Goal: Task Accomplishment & Management: Manage account settings

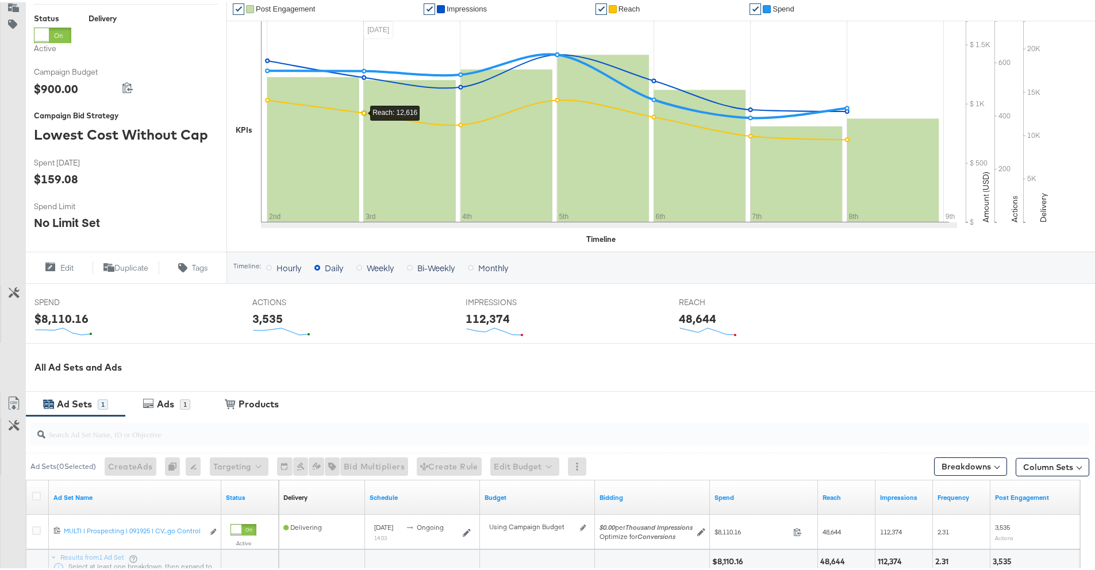
scroll to position [302, 0]
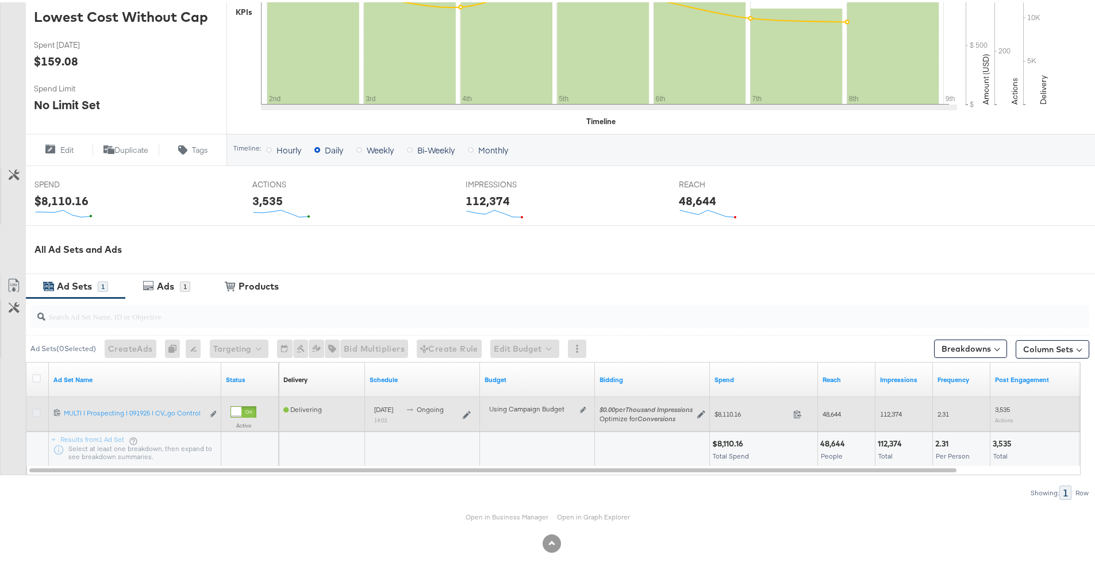
click at [36, 412] on icon at bounding box center [36, 410] width 9 height 9
click at [0, 0] on input "checkbox" at bounding box center [0, 0] width 0 height 0
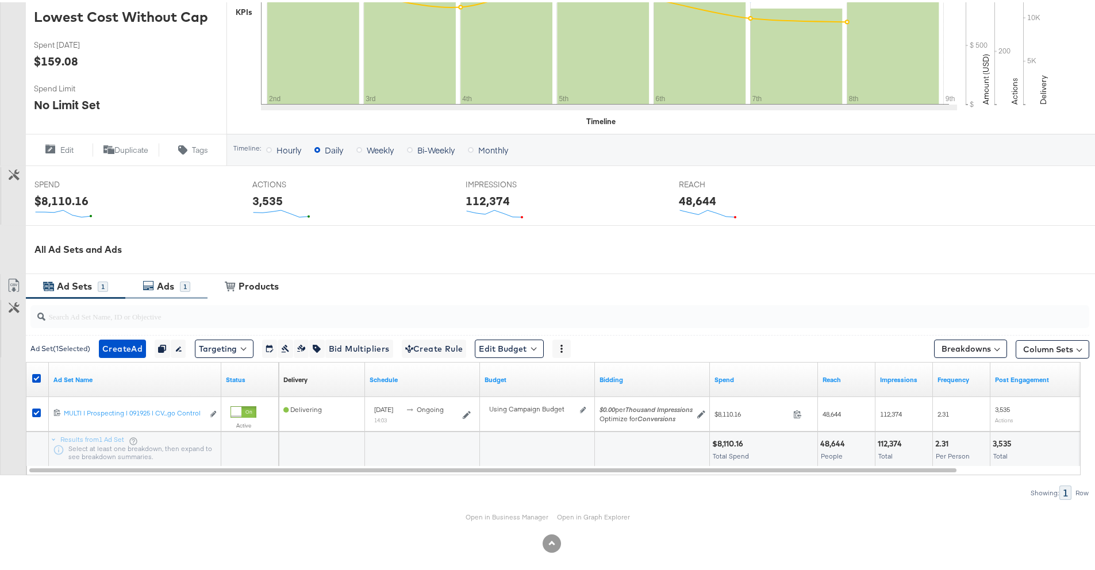
click at [157, 288] on div "Ads" at bounding box center [165, 284] width 17 height 13
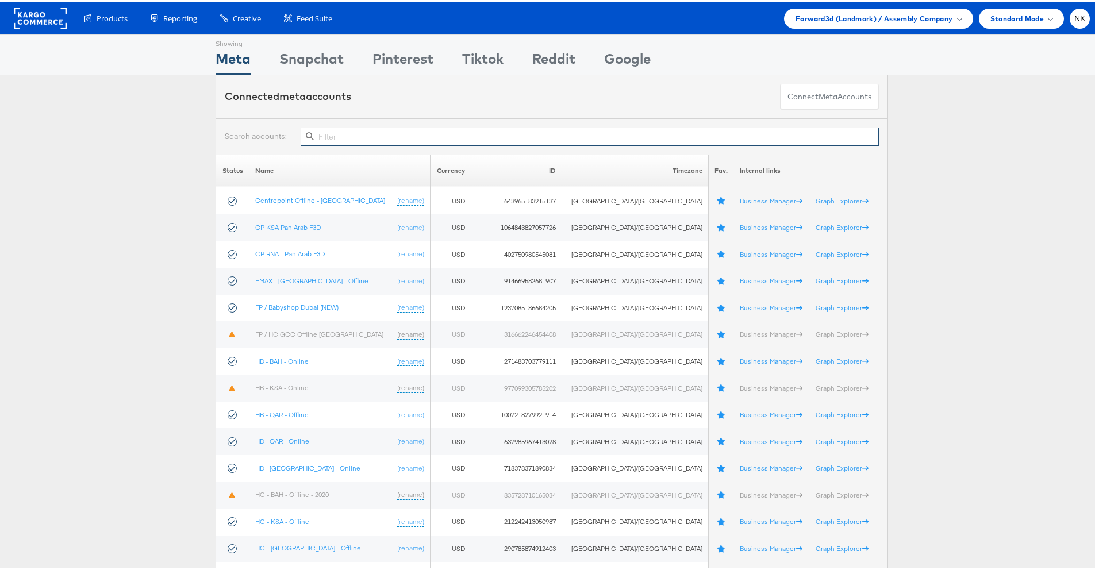
click at [564, 138] on input "text" at bounding box center [590, 134] width 578 height 18
paste input "2113566502003085"
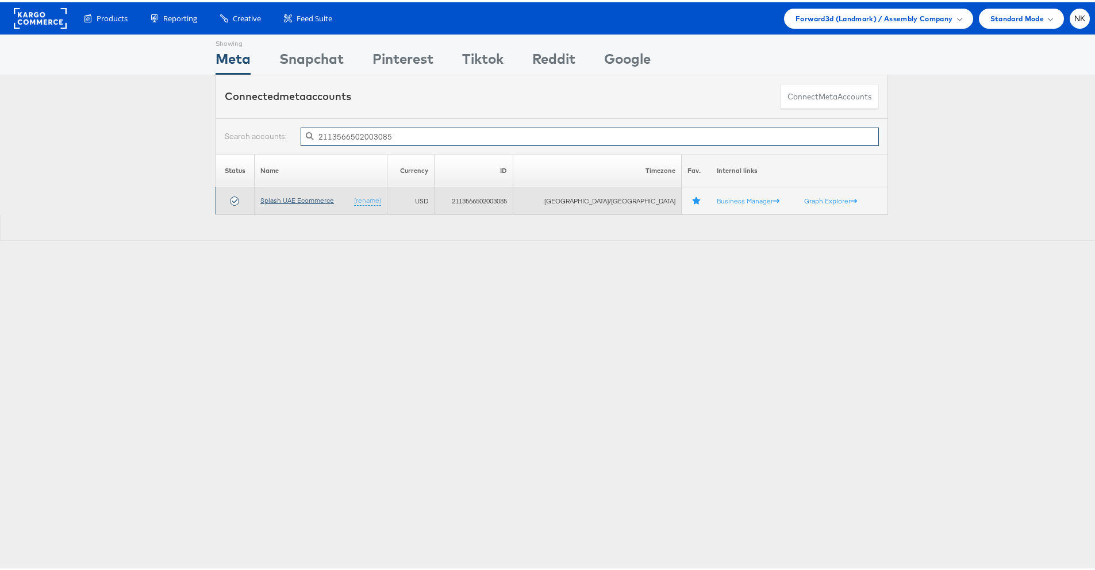
type input "2113566502003085"
click at [324, 199] on link "Splash UAE Ecommerce" at bounding box center [297, 198] width 74 height 9
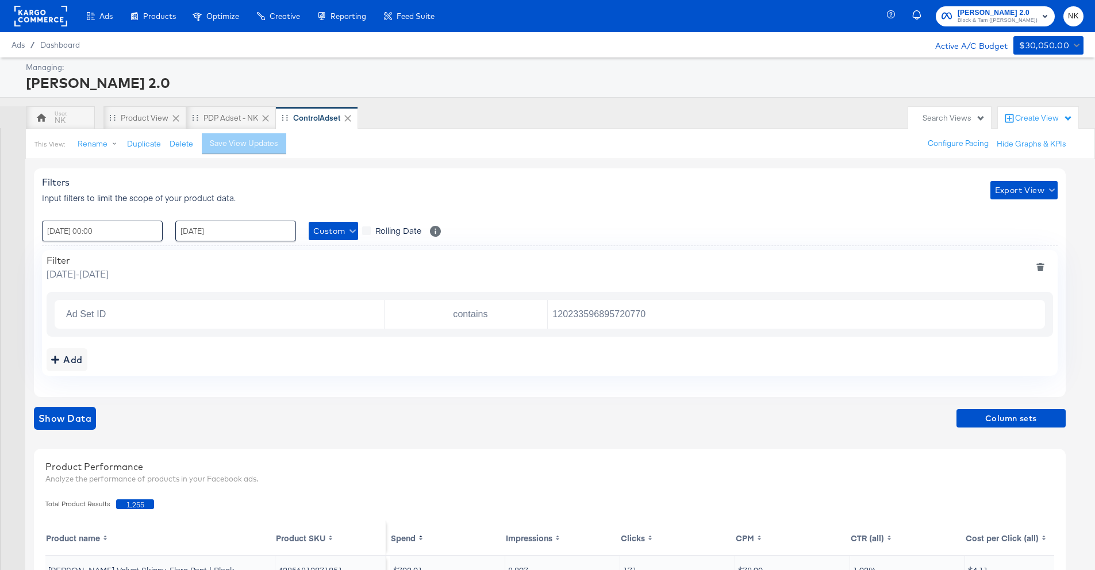
scroll to position [142, 0]
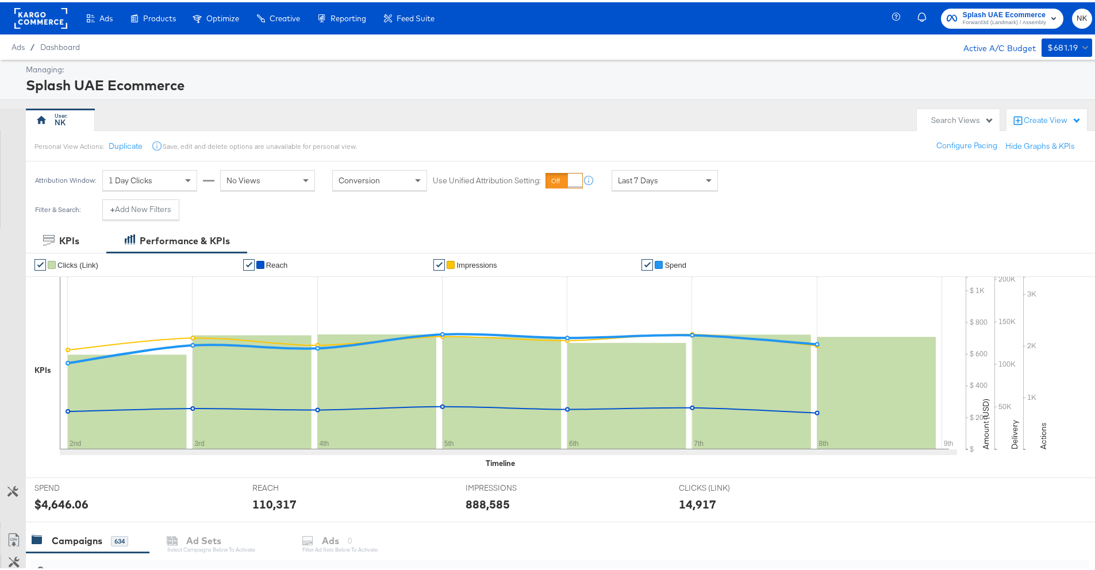
scroll to position [201, 0]
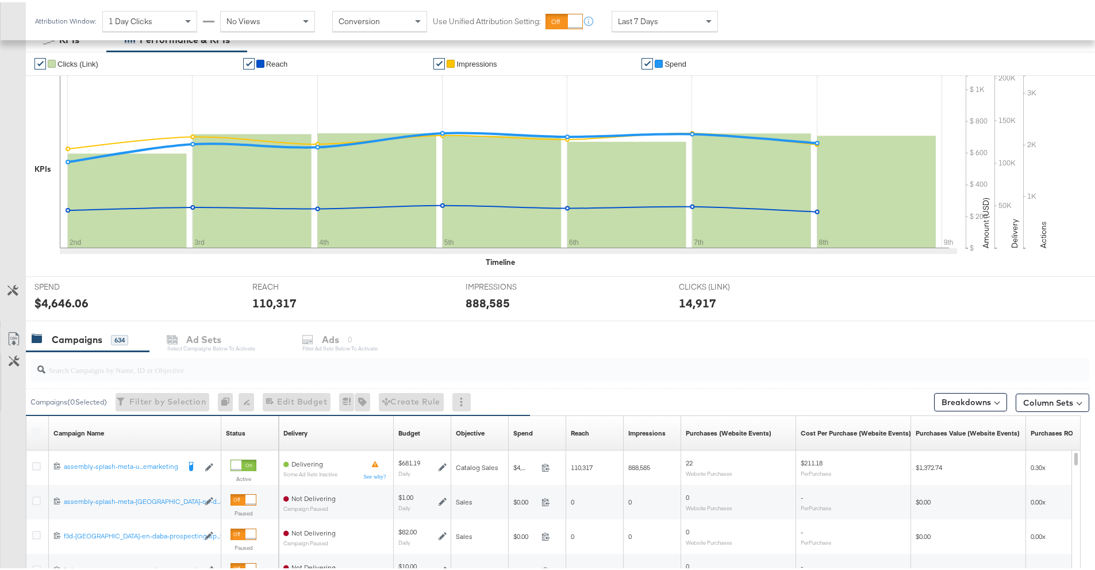
click at [121, 363] on input "search" at bounding box center [518, 363] width 946 height 22
paste input "23844343566290595"
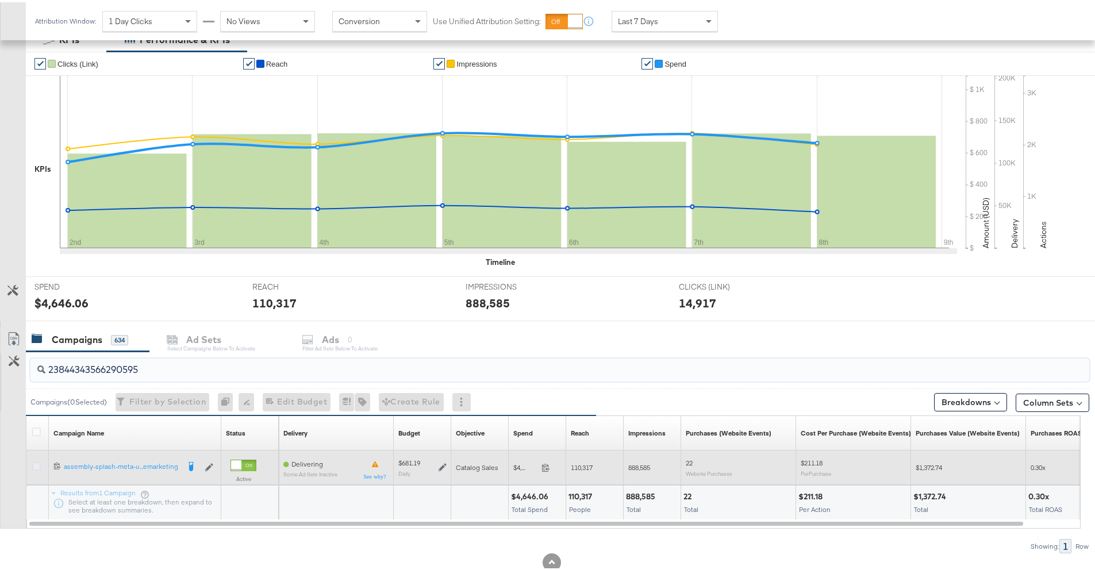
type input "23844343566290595"
click at [39, 464] on icon at bounding box center [36, 464] width 9 height 9
click at [0, 0] on input "checkbox" at bounding box center [0, 0] width 0 height 0
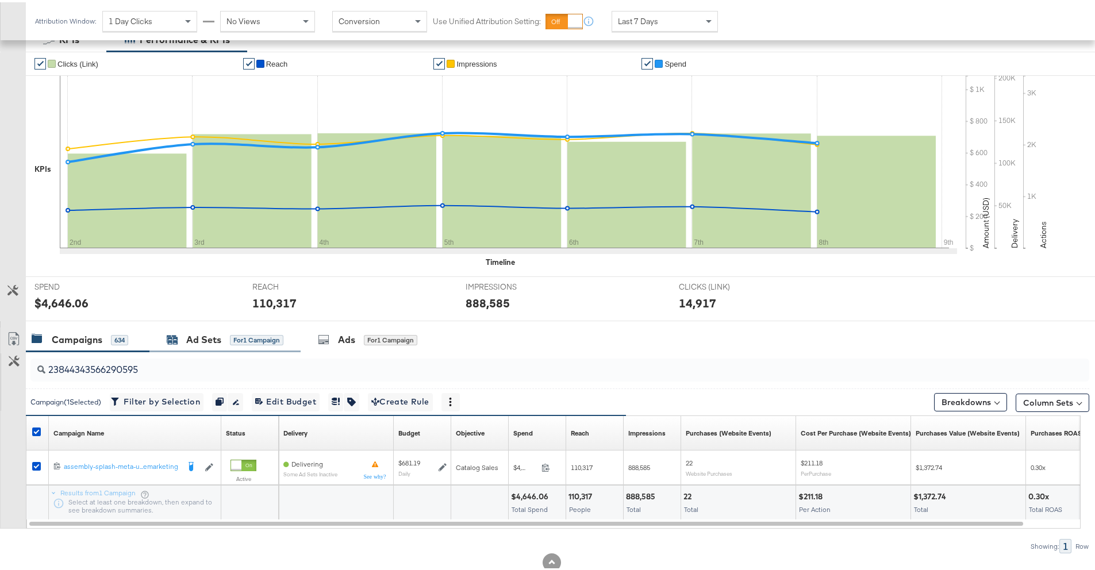
click at [203, 344] on div "Ad Sets" at bounding box center [203, 337] width 35 height 13
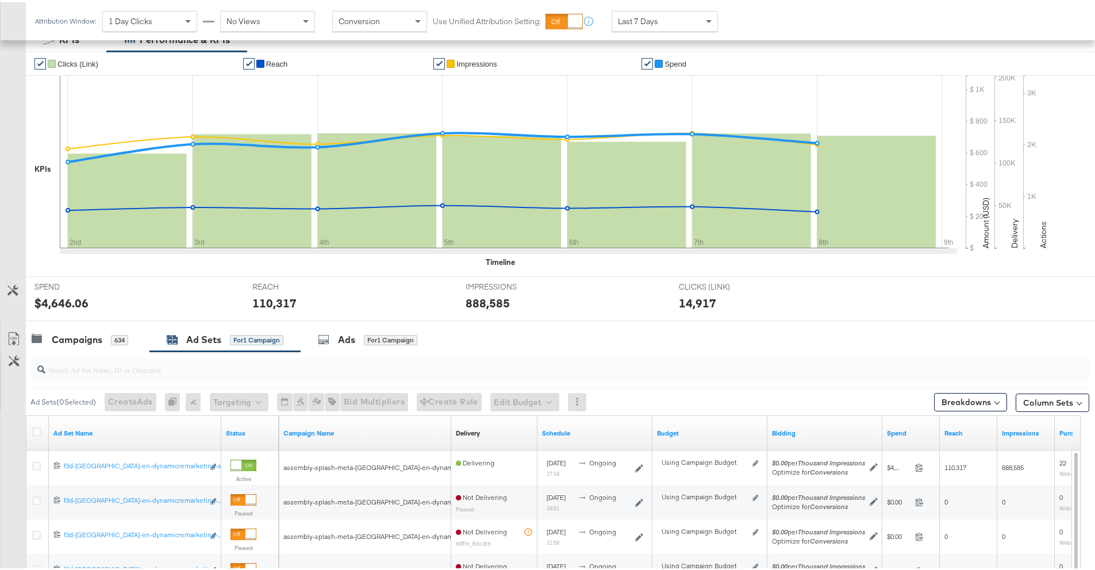
click at [283, 377] on div at bounding box center [559, 367] width 1059 height 23
paste input "23845281124780595"
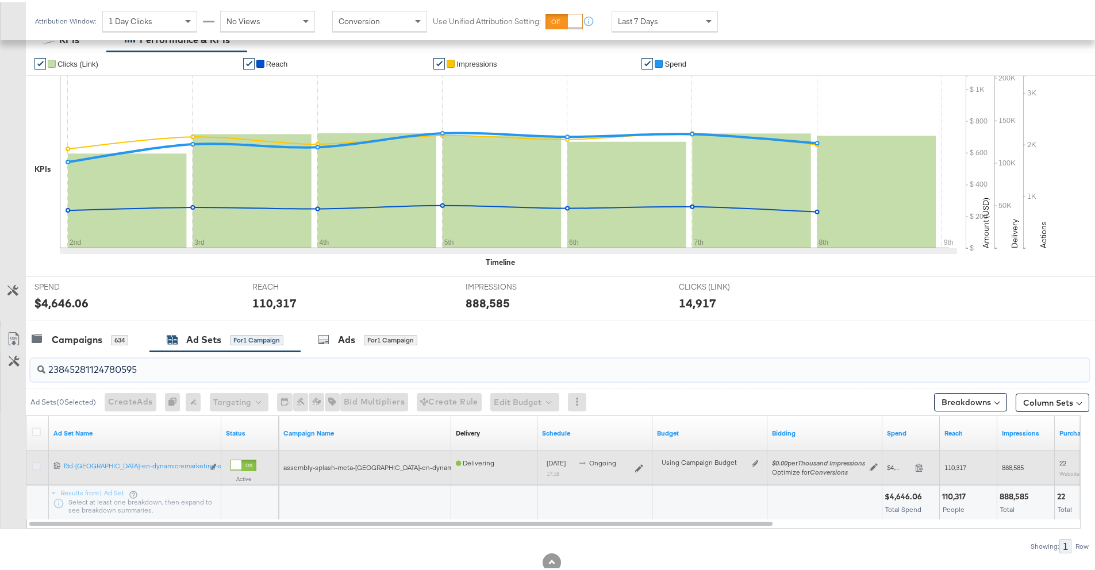
type input "23845281124780595"
click at [34, 464] on icon at bounding box center [36, 464] width 9 height 9
click at [0, 0] on input "checkbox" at bounding box center [0, 0] width 0 height 0
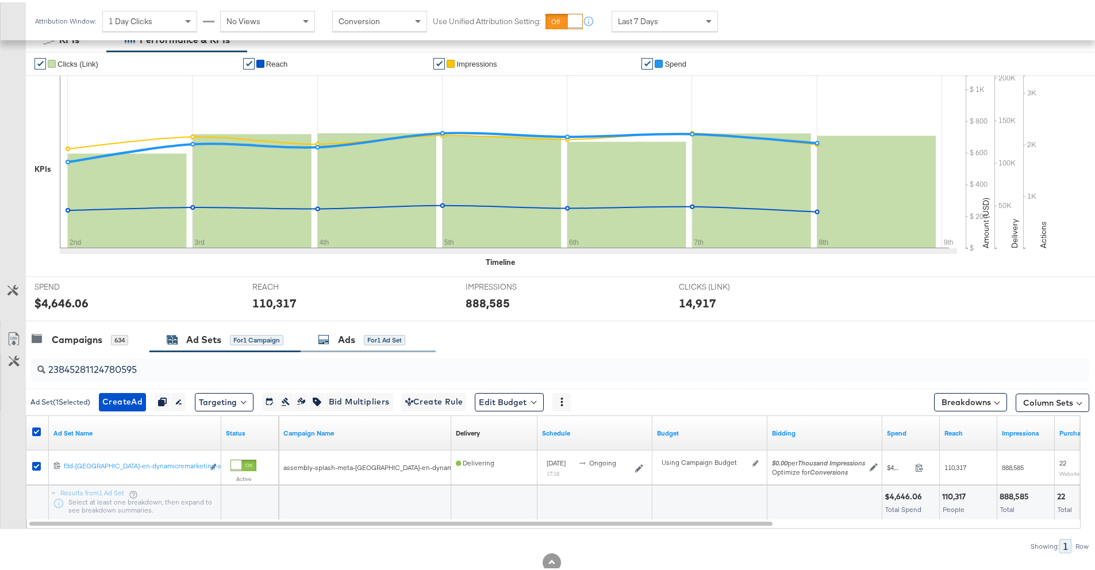
click at [349, 332] on div "Ads" at bounding box center [346, 337] width 17 height 13
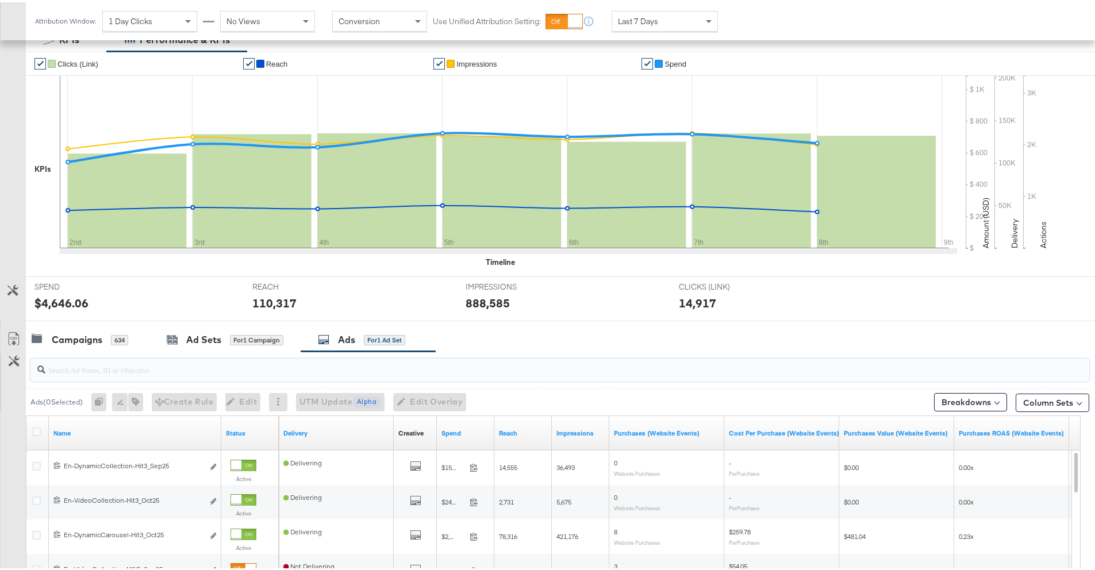
click at [282, 372] on input "search" at bounding box center [518, 363] width 946 height 22
paste input "120207095353650596"
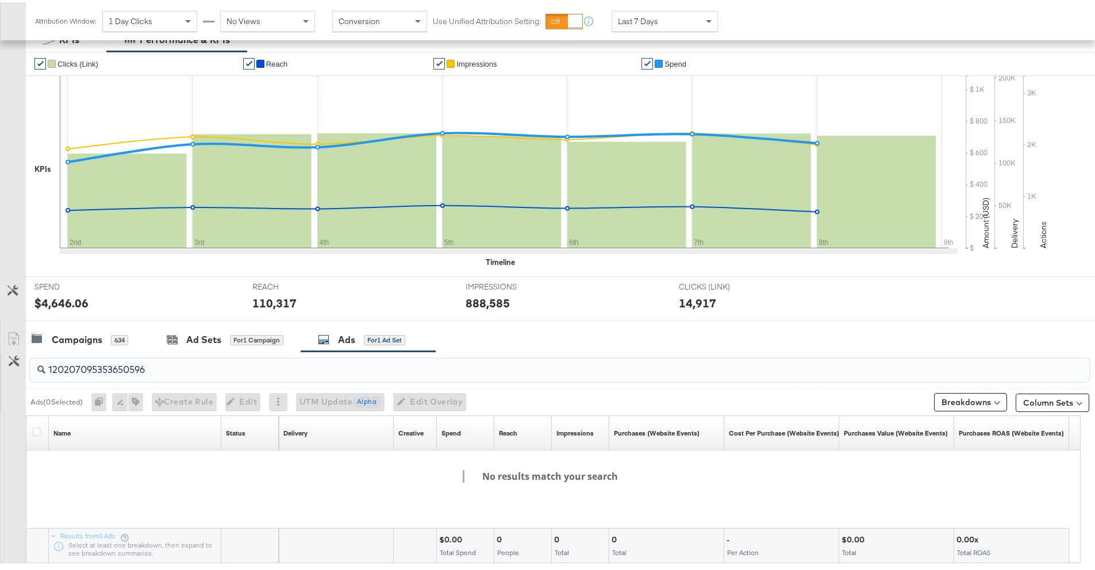
type input "120207095353650596"
drag, startPoint x: 175, startPoint y: 362, endPoint x: 29, endPoint y: 367, distance: 145.5
click at [29, 367] on div "120207095353650596" at bounding box center [557, 367] width 1063 height 37
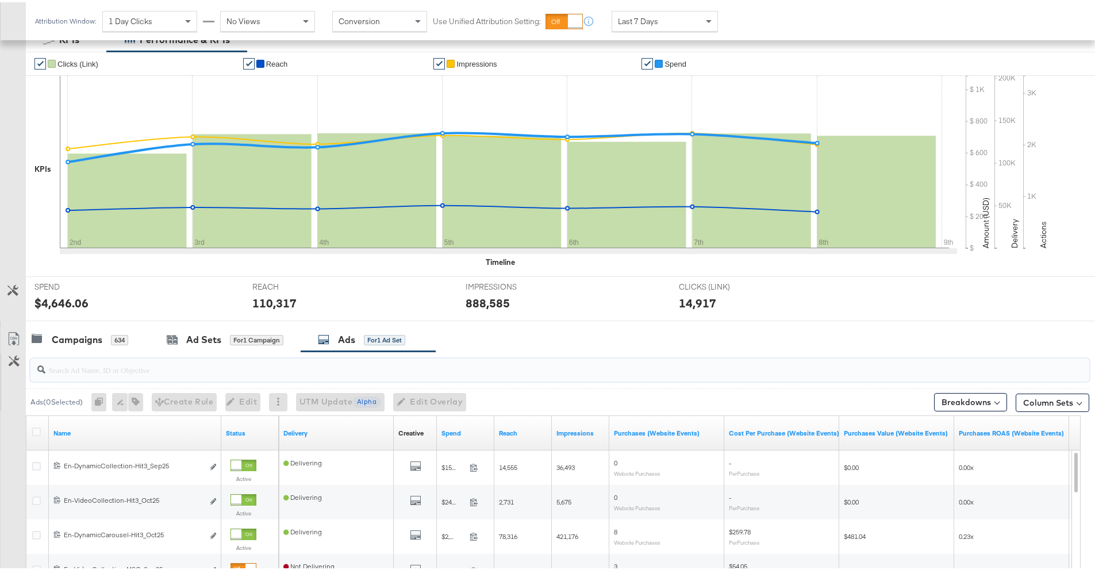
paste input "120207095353650596"
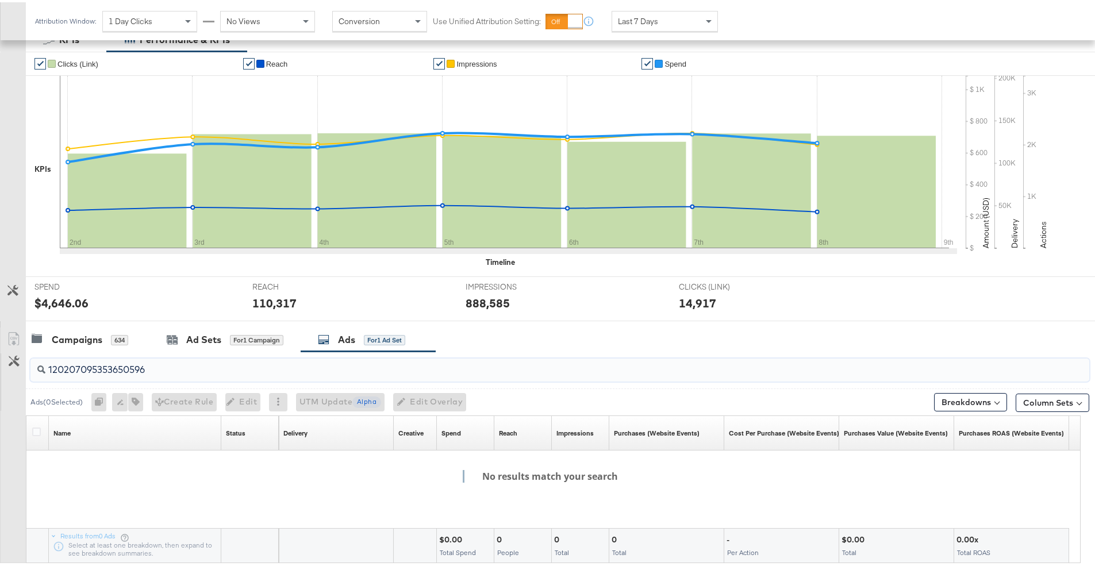
click at [127, 365] on input "120207095353650596" at bounding box center [518, 363] width 946 height 22
click at [167, 367] on input "120207095353650596" at bounding box center [518, 363] width 946 height 22
drag, startPoint x: 170, startPoint y: 366, endPoint x: 0, endPoint y: 367, distance: 169.5
click at [0, 367] on div "120207095353650596 Ads ( 0 Selected) 0 Rename 0 ads Tags for 0 campaigns Create…" at bounding box center [544, 467] width 1089 height 236
type input "120207095353650596"
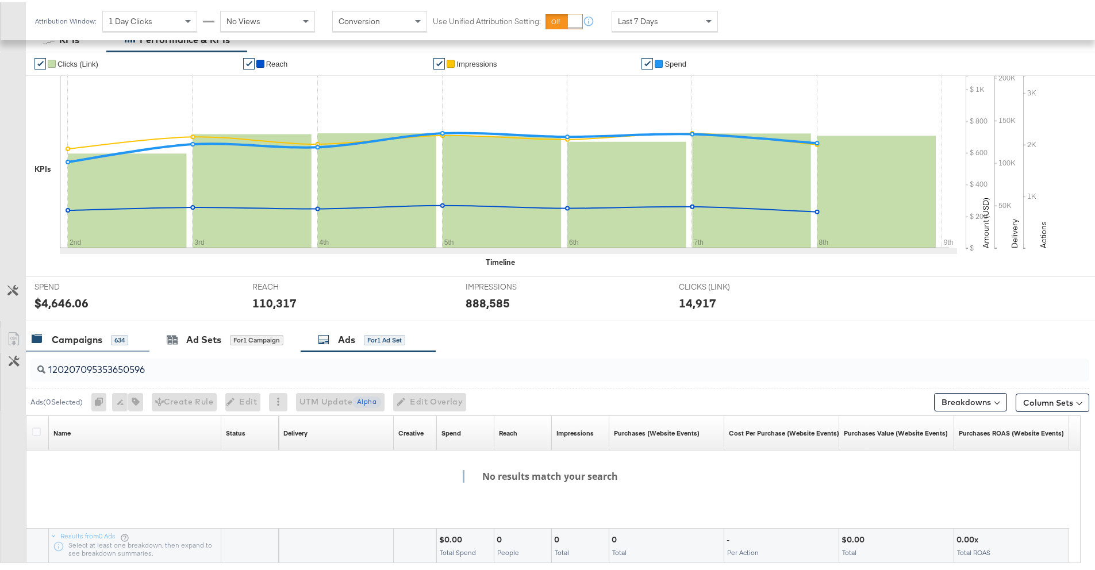
click at [59, 338] on div "Campaigns" at bounding box center [77, 337] width 51 height 13
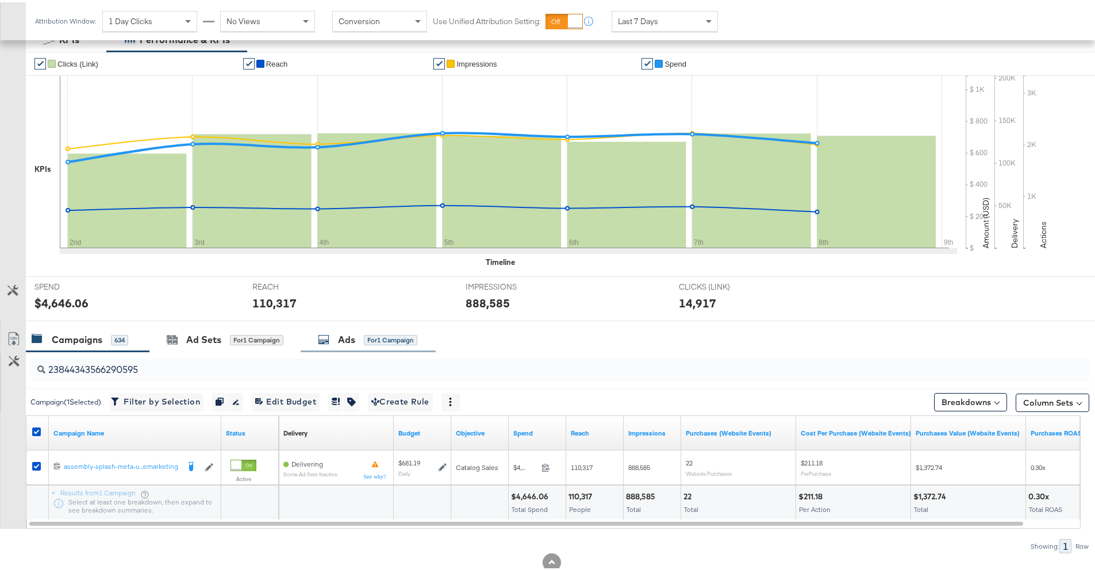
click at [343, 340] on div "Ads" at bounding box center [346, 337] width 17 height 13
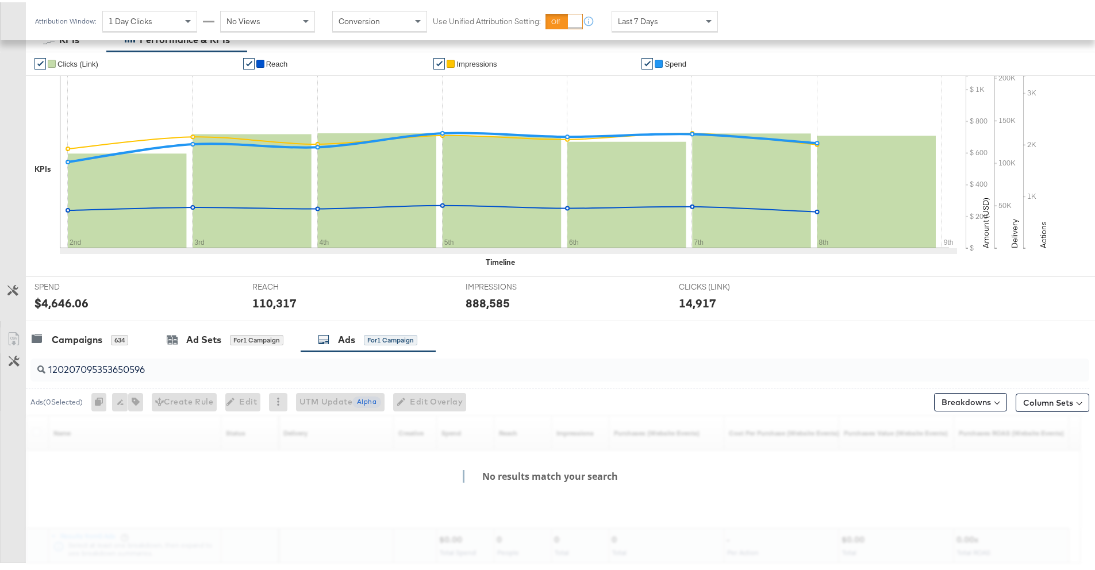
click at [214, 384] on div "120207095353650596" at bounding box center [557, 367] width 1063 height 37
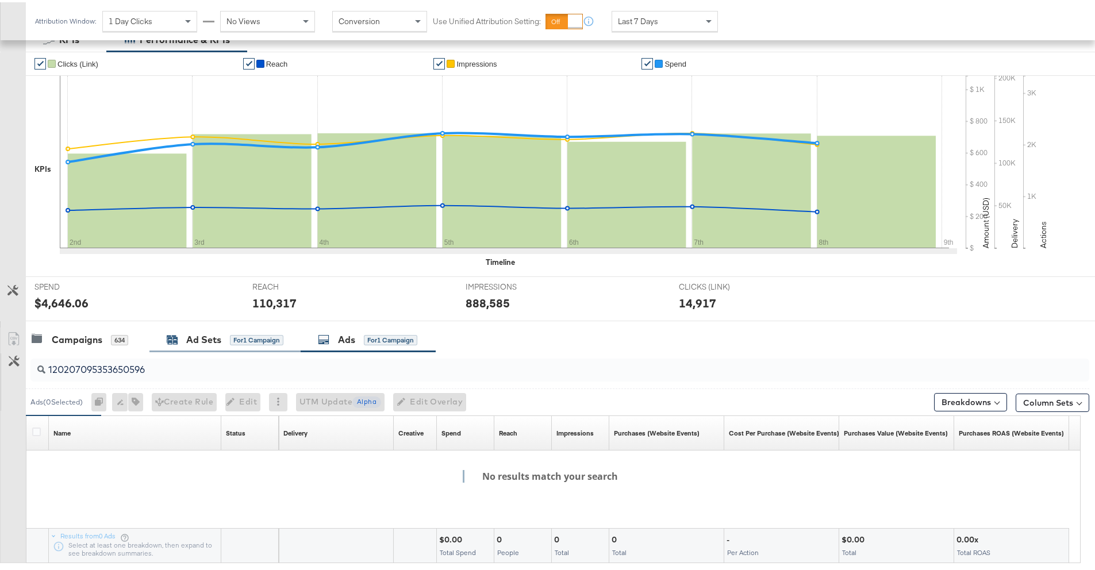
click at [209, 344] on div "Ad Sets" at bounding box center [203, 337] width 35 height 13
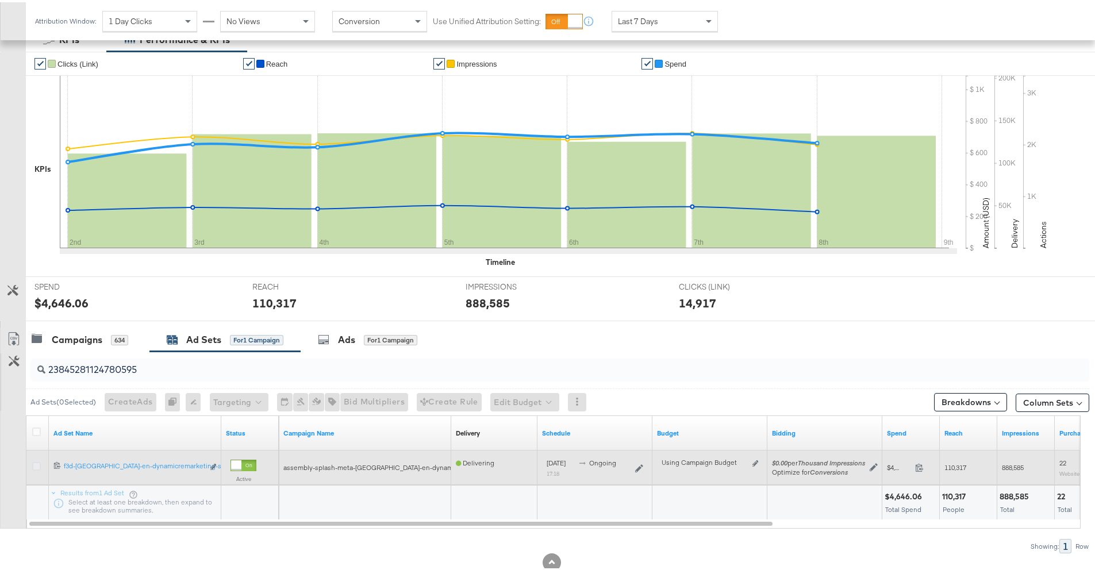
click at [40, 464] on icon at bounding box center [36, 464] width 9 height 9
click at [0, 0] on input "checkbox" at bounding box center [0, 0] width 0 height 0
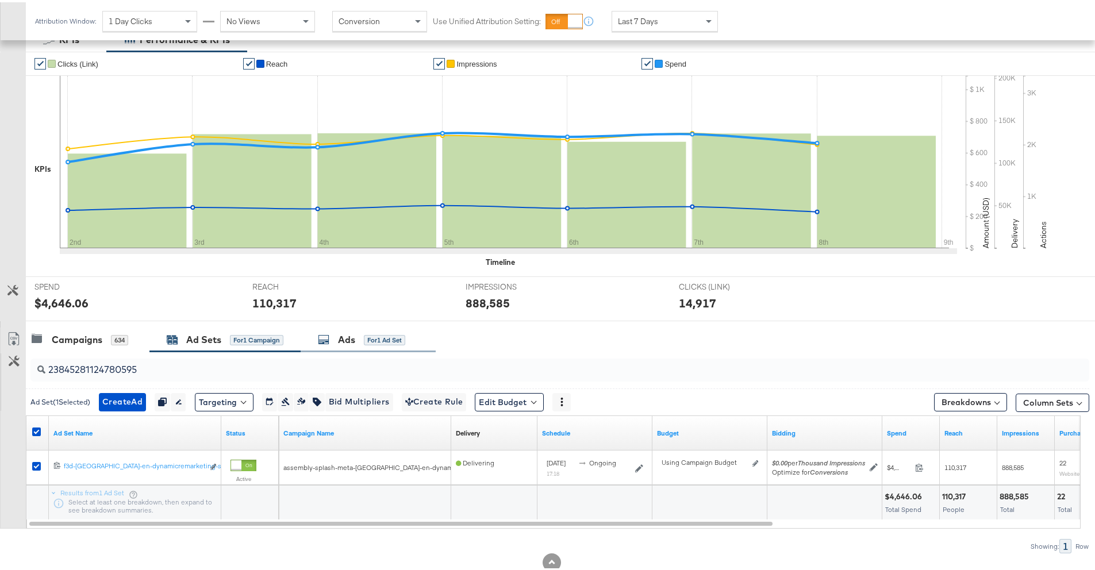
click at [371, 338] on div "for 1 Ad Set" at bounding box center [384, 338] width 41 height 10
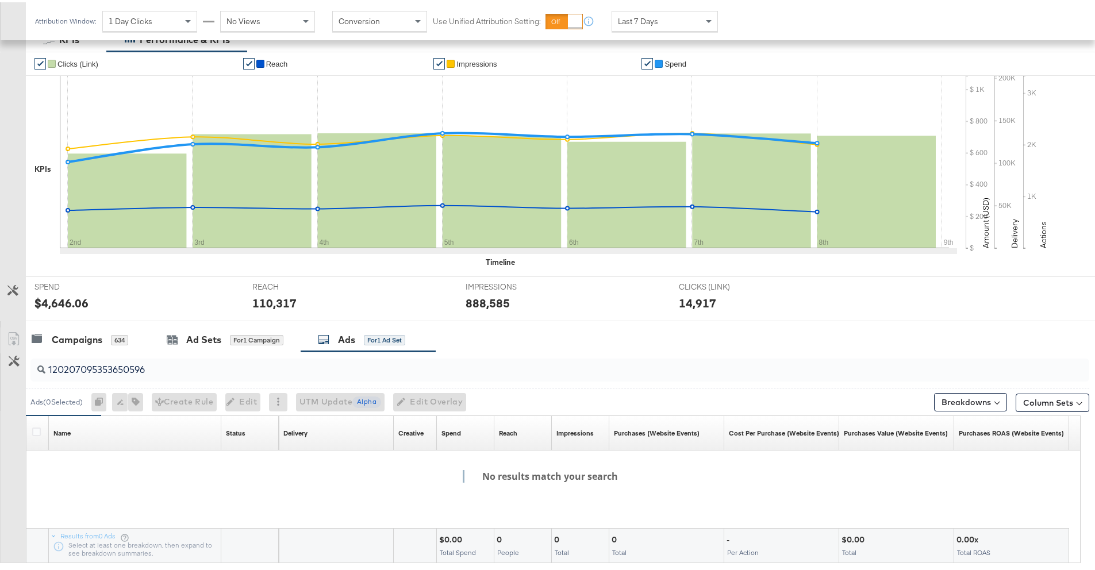
click at [241, 370] on input "120207095353650596" at bounding box center [518, 363] width 946 height 22
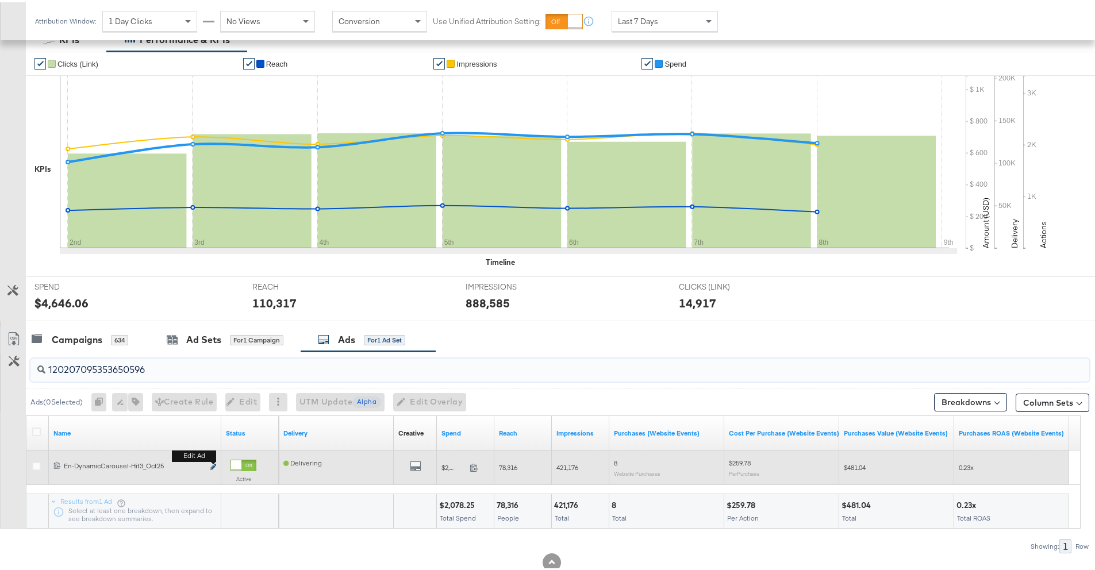
type input "120207095353650596"
click at [213, 466] on icon "link" at bounding box center [213, 464] width 6 height 6
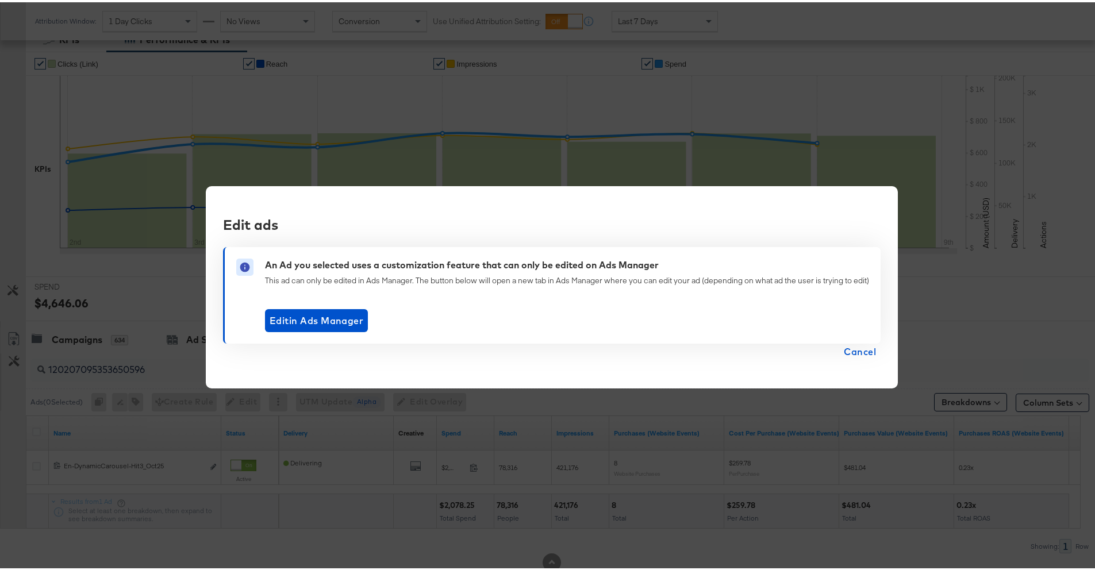
click at [872, 352] on span "Cancel" at bounding box center [860, 349] width 32 height 16
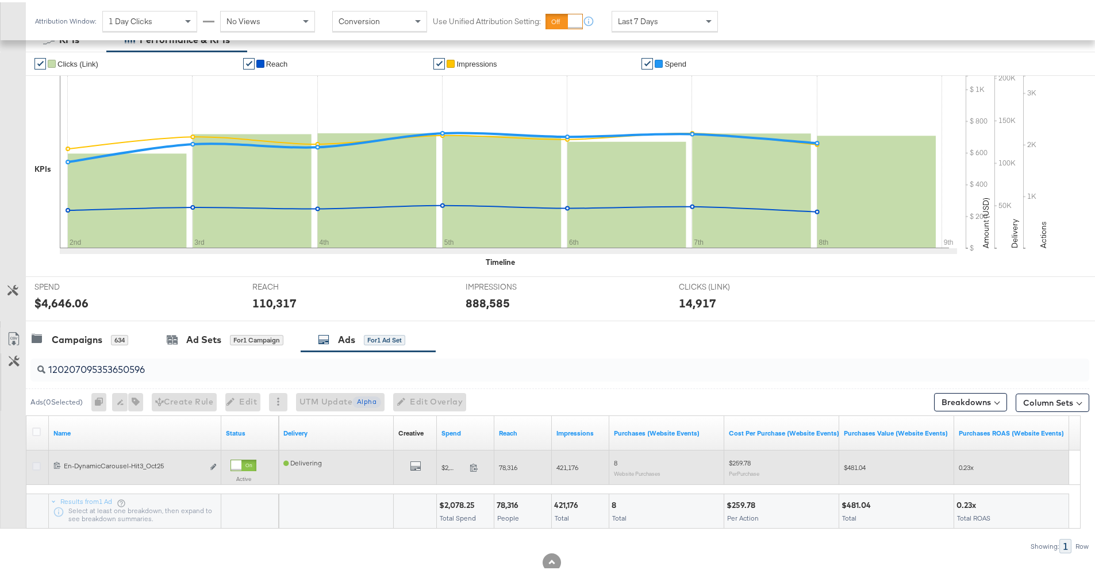
click at [34, 461] on icon at bounding box center [36, 464] width 9 height 9
click at [0, 0] on input "checkbox" at bounding box center [0, 0] width 0 height 0
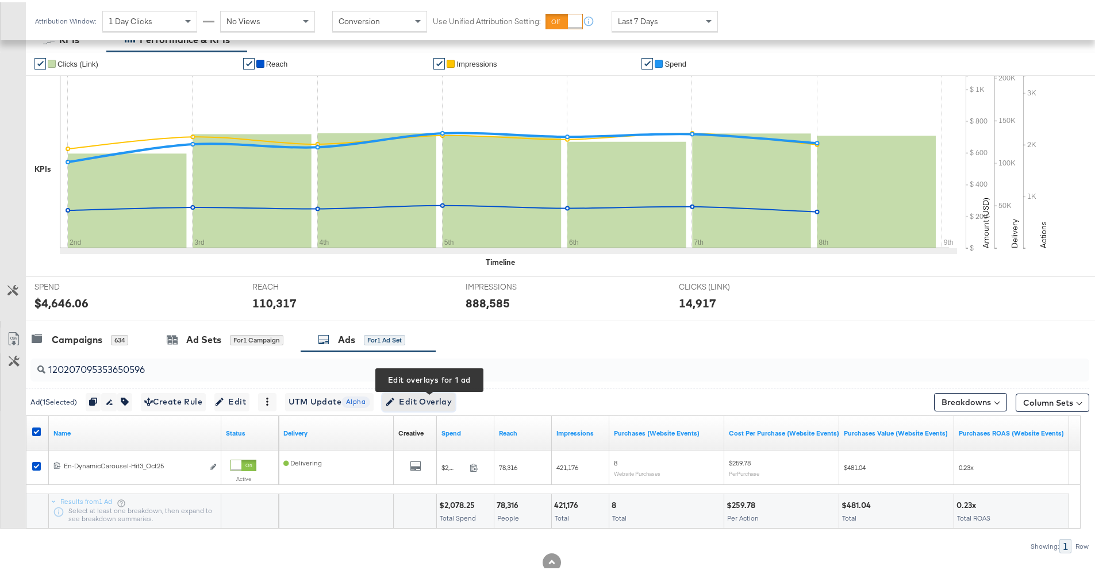
click at [452, 394] on span "Edit Overlay Edit overlays for 1 ad" at bounding box center [419, 400] width 66 height 14
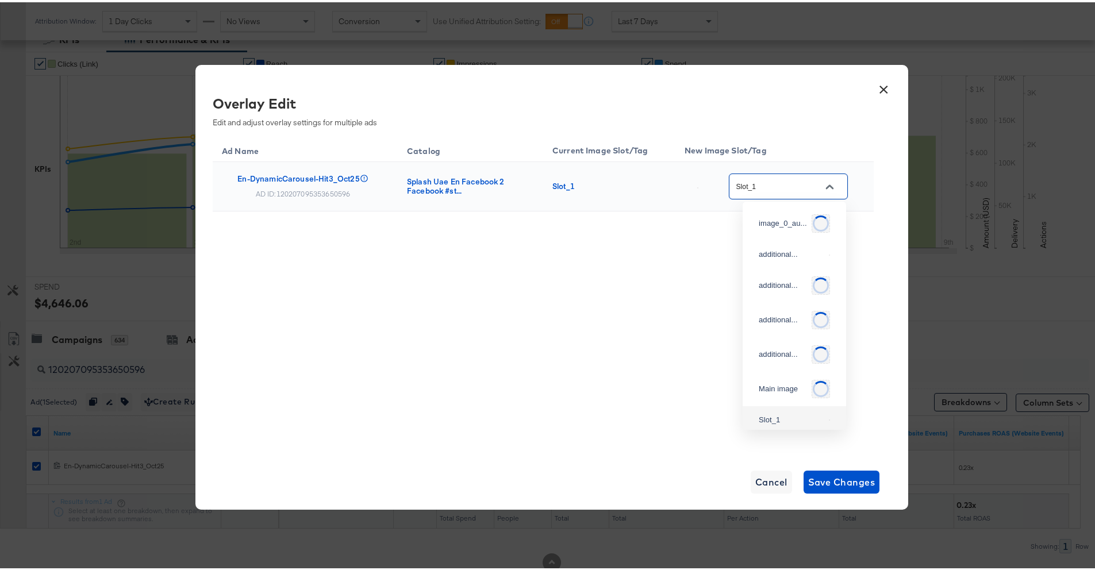
click at [771, 187] on input "Slot_1" at bounding box center [779, 184] width 91 height 13
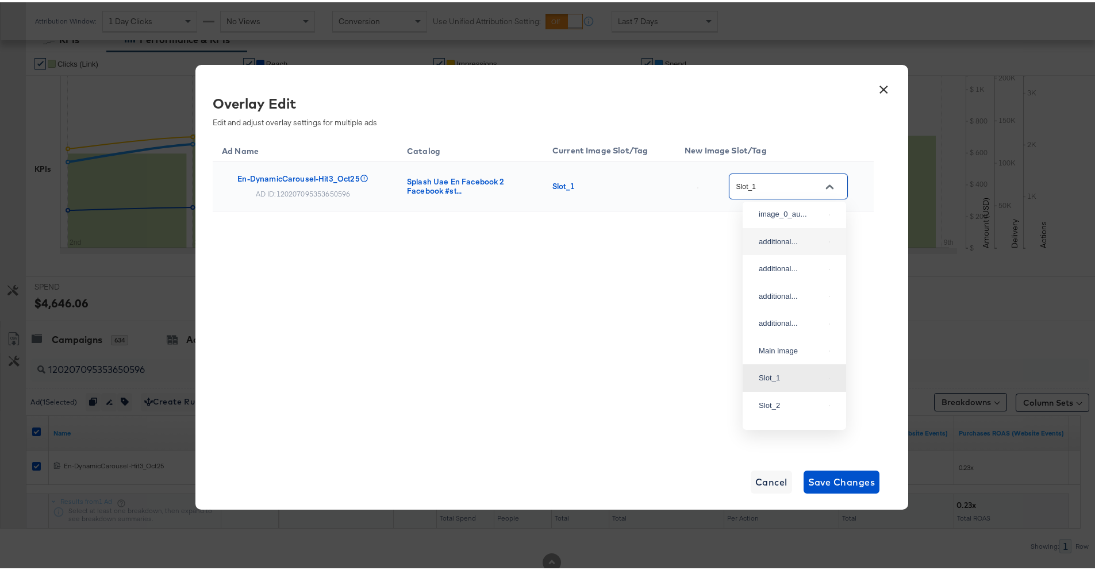
scroll to position [0, 0]
click at [787, 360] on div "Main image" at bounding box center [792, 354] width 66 height 11
type input "Main image"
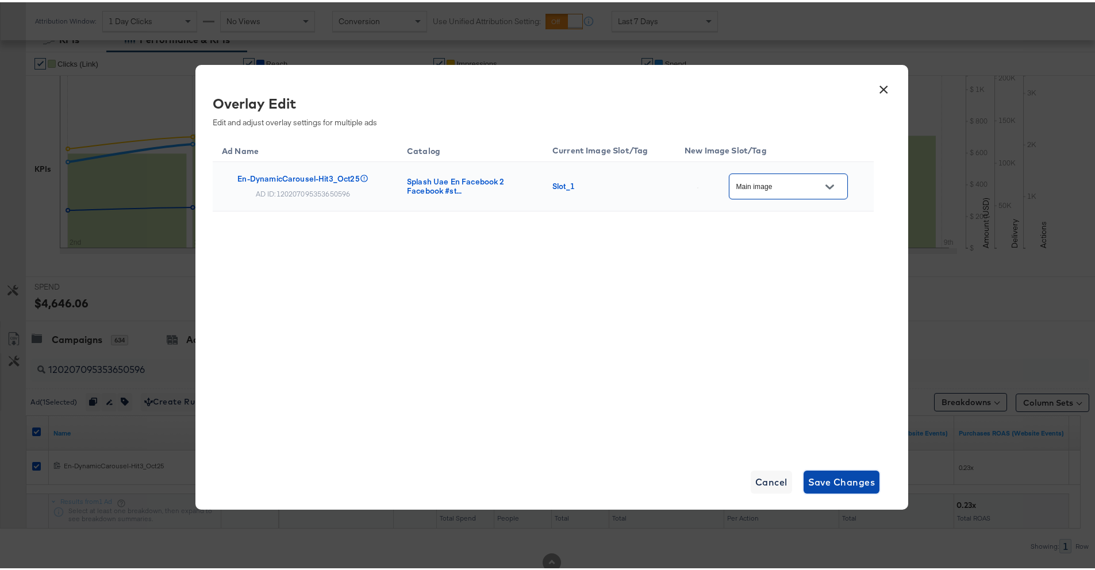
click at [816, 478] on span "Save Changes" at bounding box center [841, 480] width 67 height 16
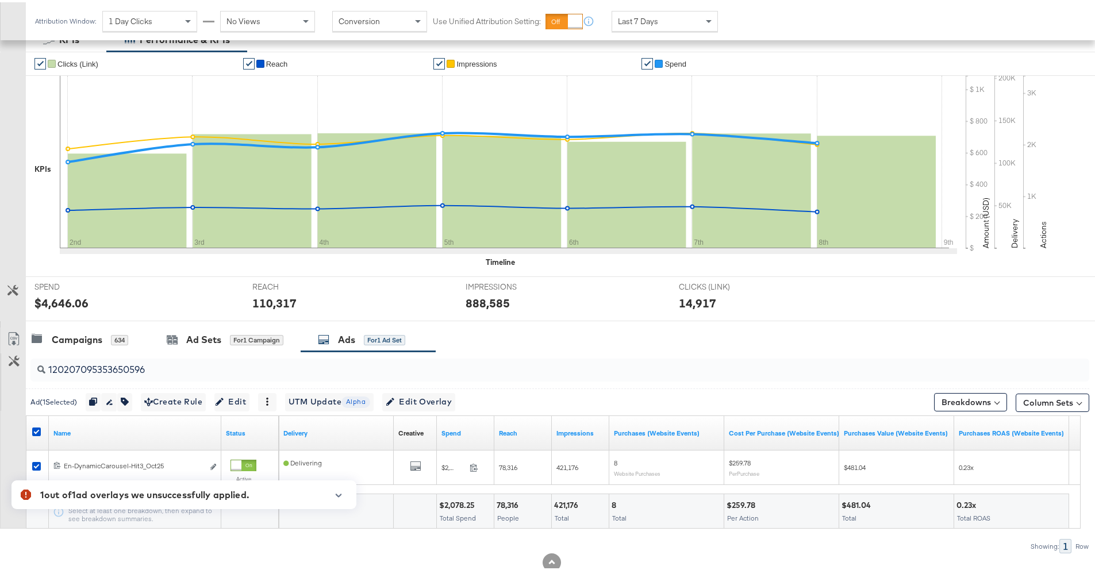
click at [332, 492] on button "button" at bounding box center [338, 493] width 17 height 6
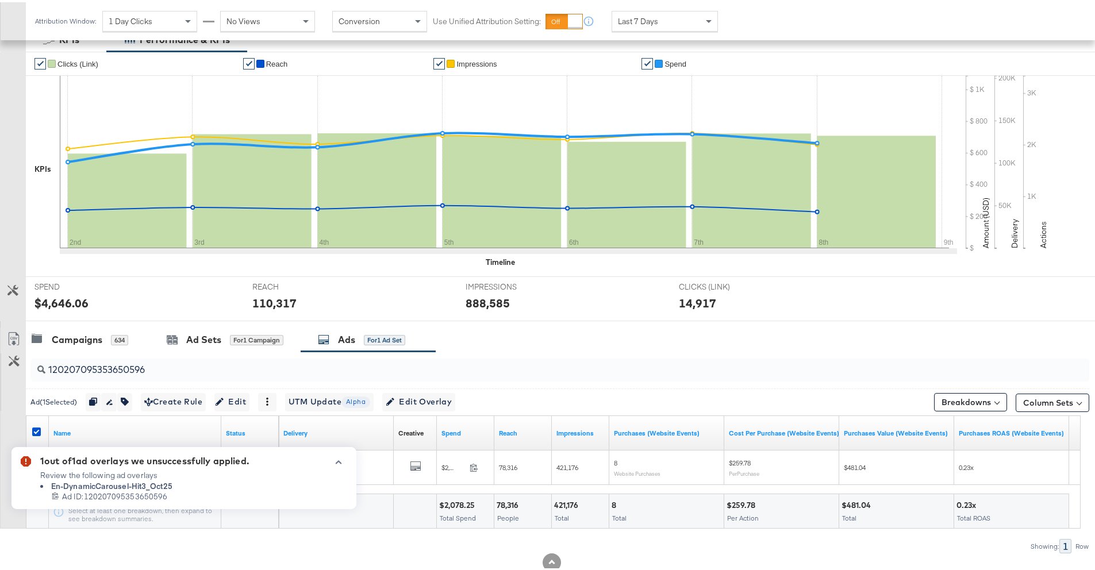
click at [341, 460] on icon "button" at bounding box center [338, 460] width 8 height 6
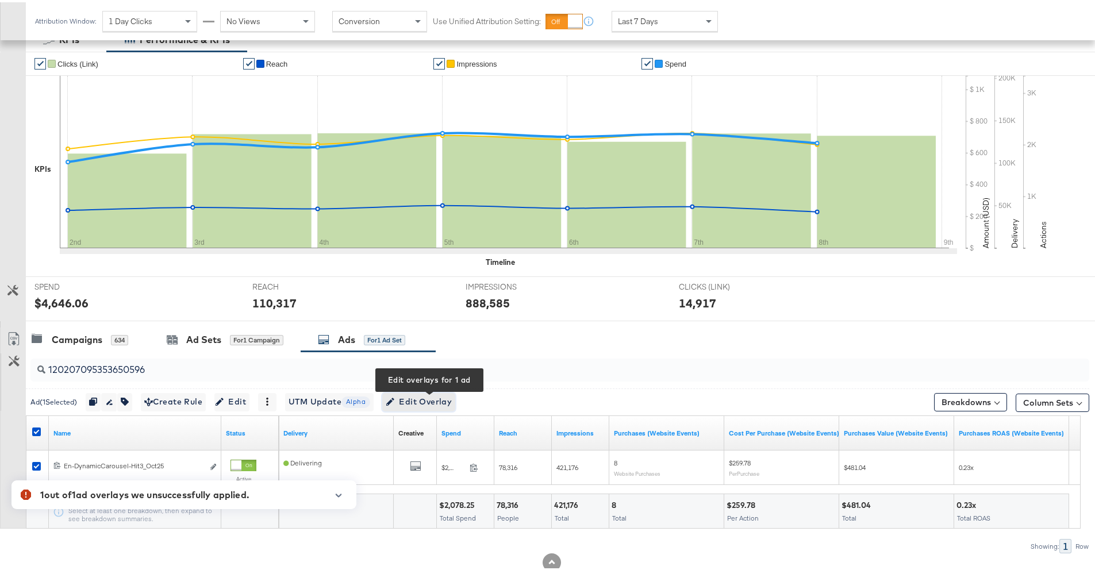
click at [406, 404] on span "Edit Overlay Edit overlays for 1 ad" at bounding box center [419, 400] width 66 height 14
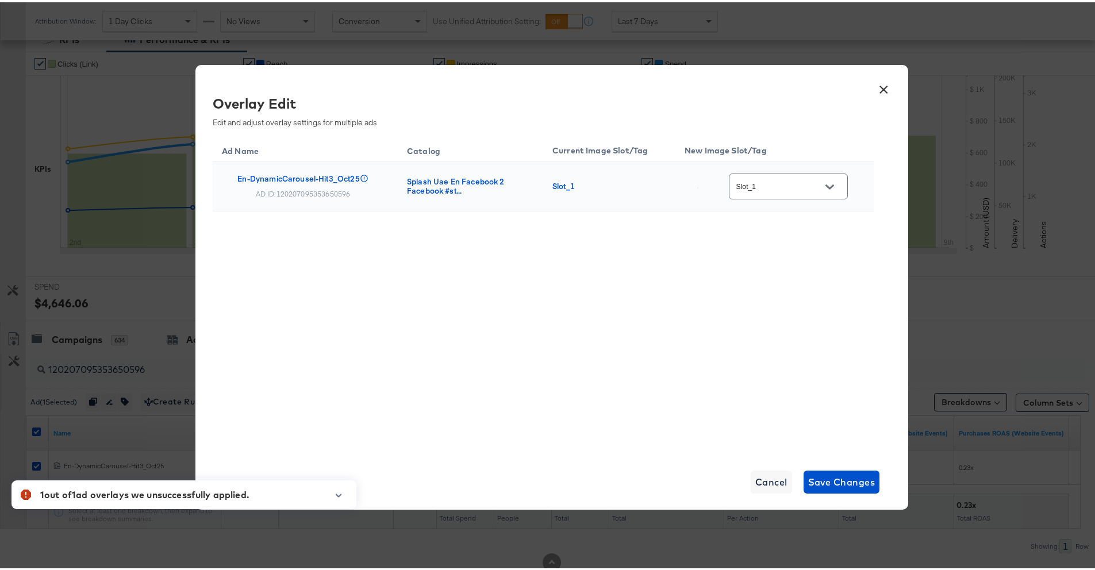
click at [766, 178] on input "Slot_1" at bounding box center [779, 184] width 91 height 13
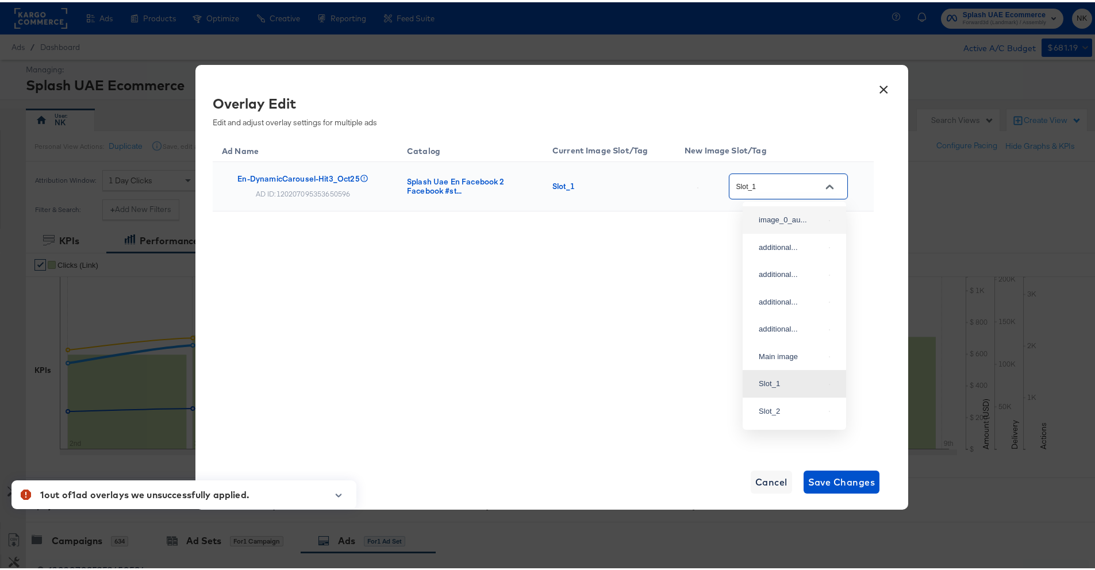
click at [787, 227] on div "image_0_au..." at bounding box center [794, 217] width 85 height 21
type input "image_0_auto_tag"
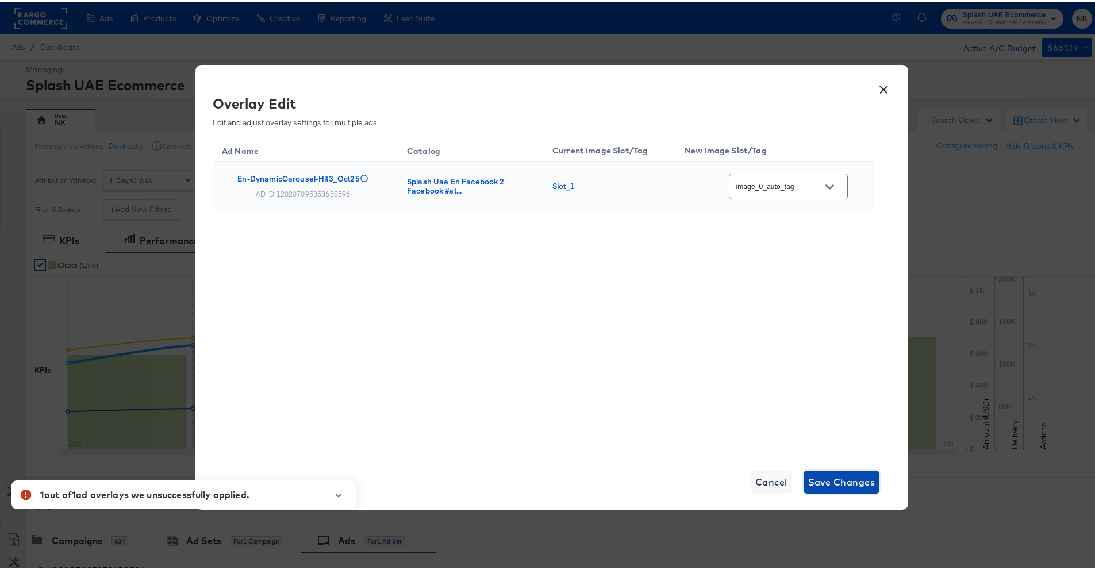
click at [826, 482] on span "Save Changes" at bounding box center [841, 480] width 67 height 16
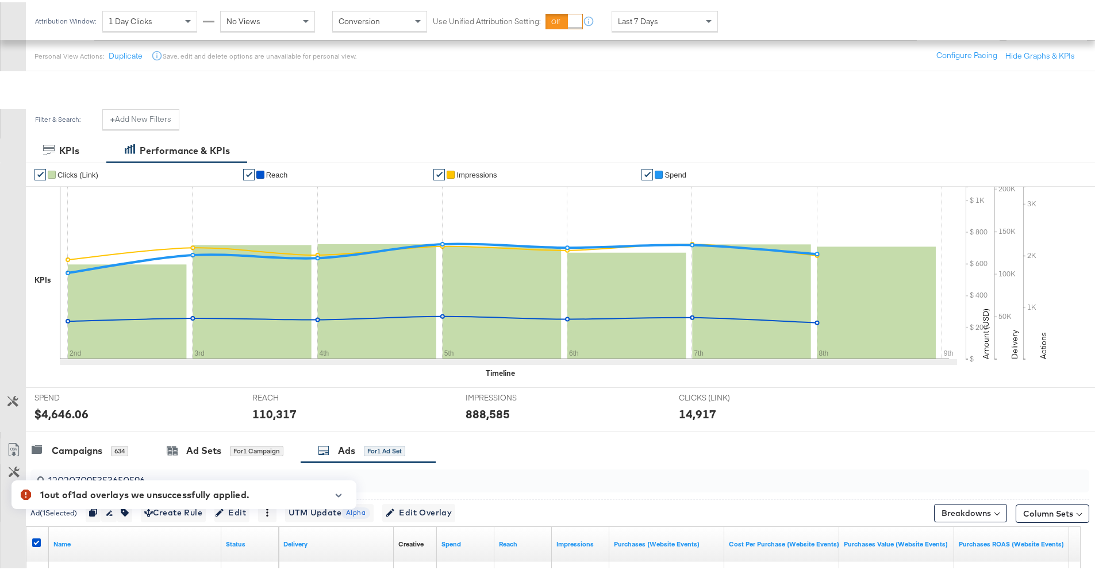
scroll to position [233, 0]
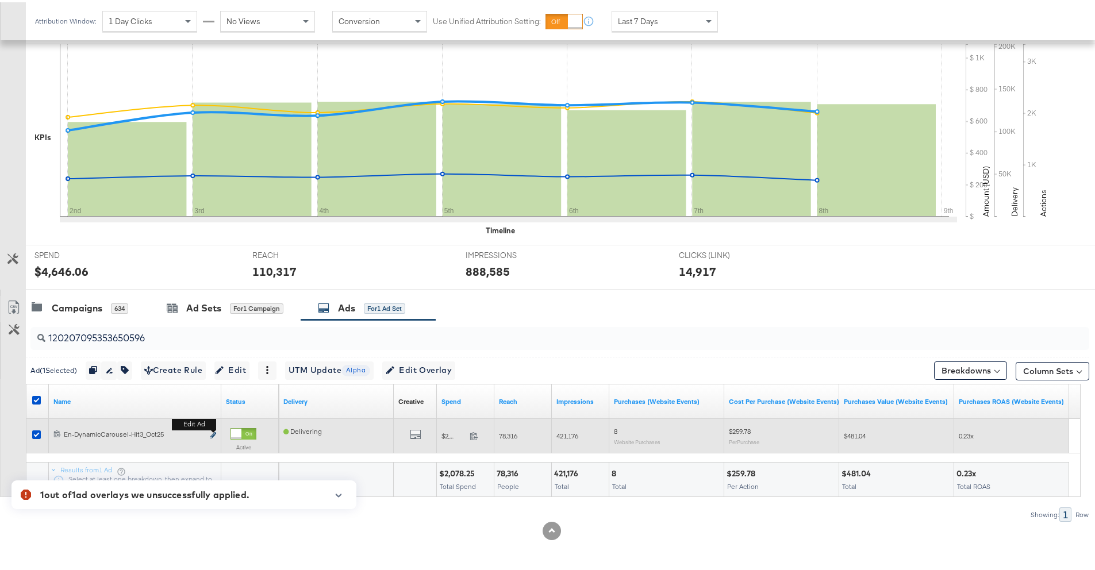
click at [210, 433] on icon "link" at bounding box center [213, 433] width 6 height 6
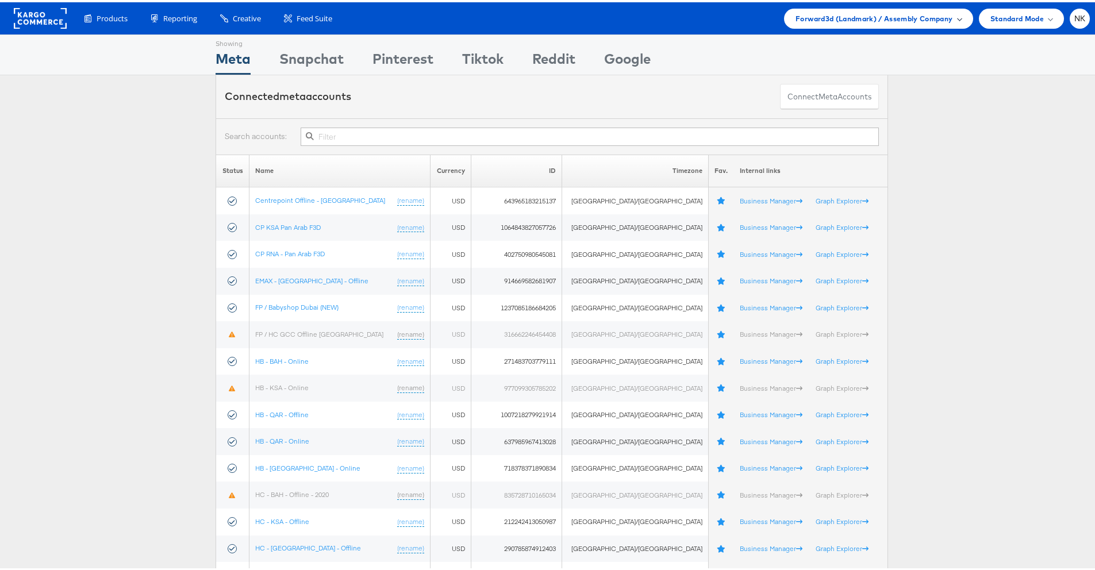
click at [795, 16] on span "Forward3d (Landmark) / Assembly Company" at bounding box center [873, 16] width 157 height 12
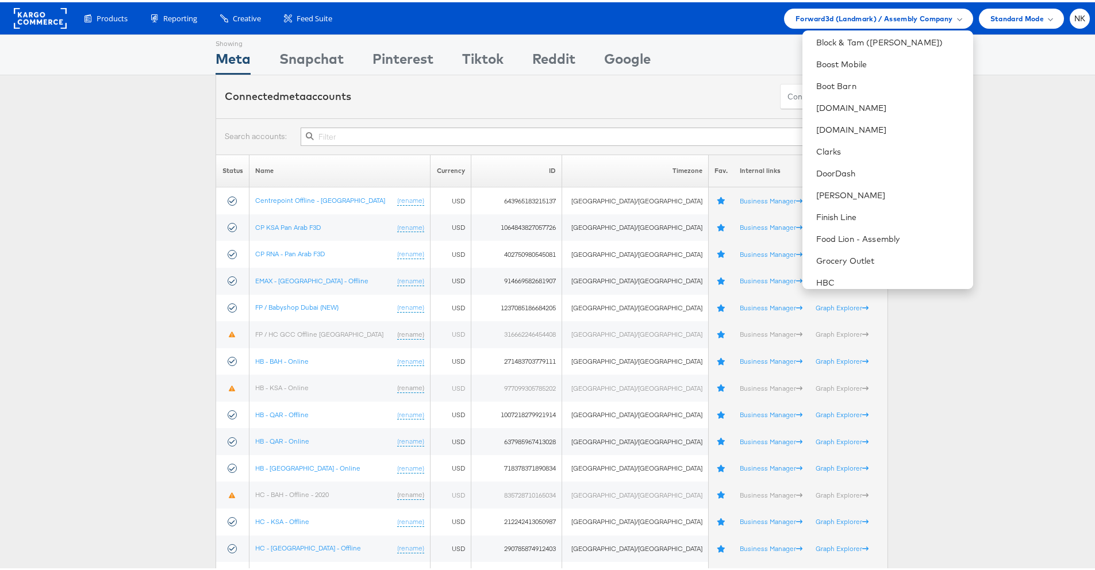
scroll to position [322, 0]
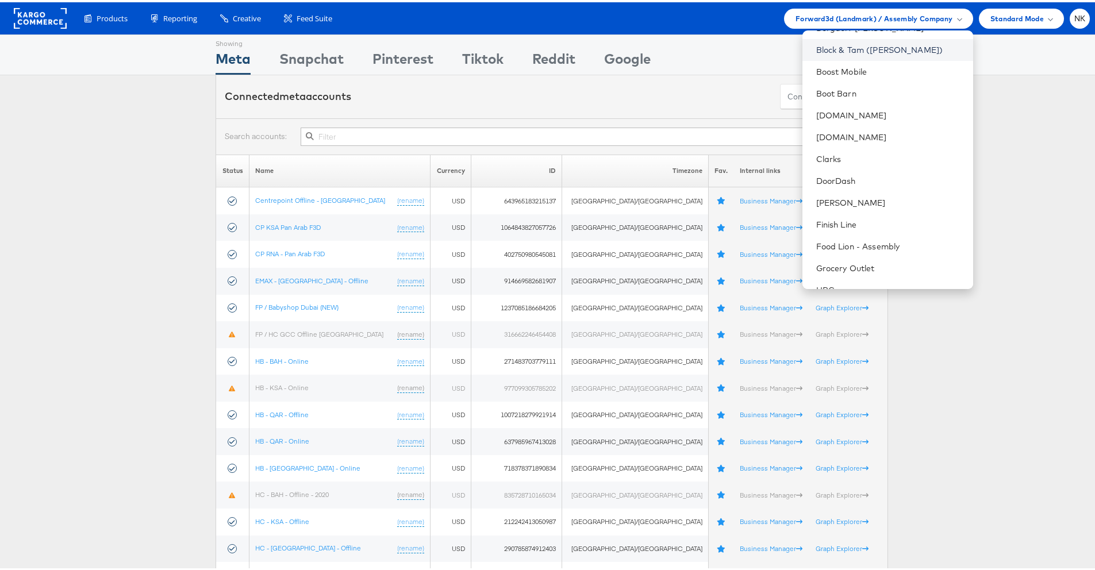
click at [857, 51] on link "Block & Tam ([PERSON_NAME])" at bounding box center [890, 47] width 148 height 11
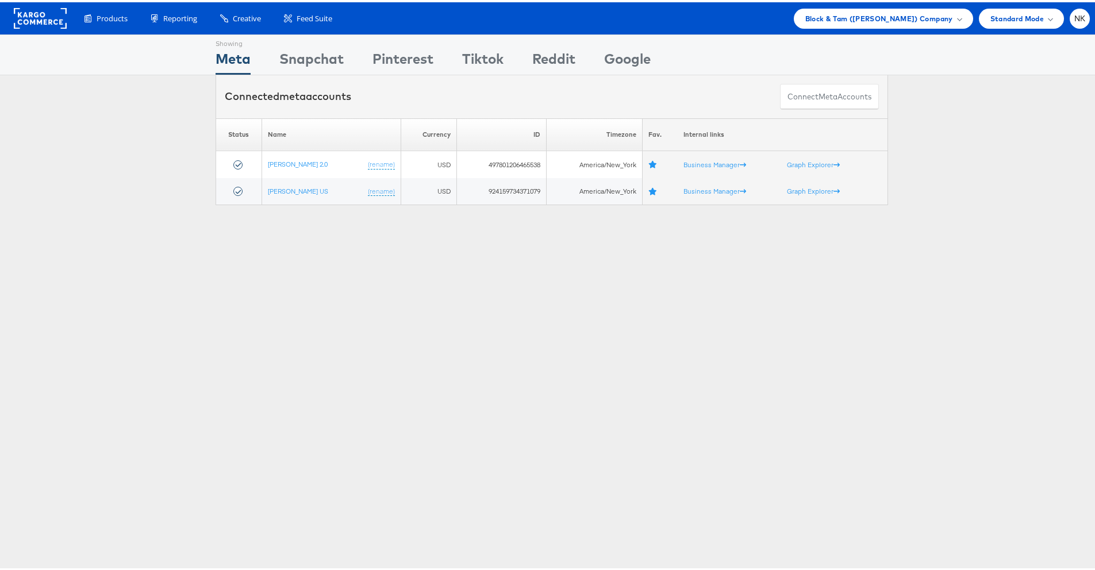
click at [25, 132] on div "Please Wait Loading Accounts .... Status Name Currency ID Timezone Fav. Interna…" at bounding box center [551, 159] width 1103 height 87
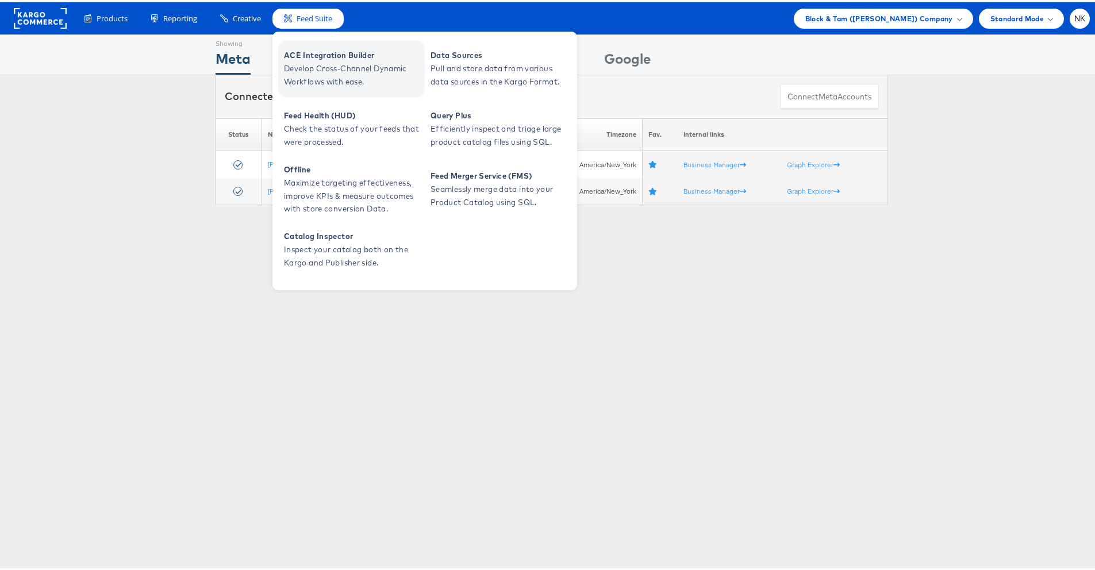
click at [291, 66] on span "Develop Cross-Channel Dynamic Workflows with ease." at bounding box center [353, 73] width 138 height 26
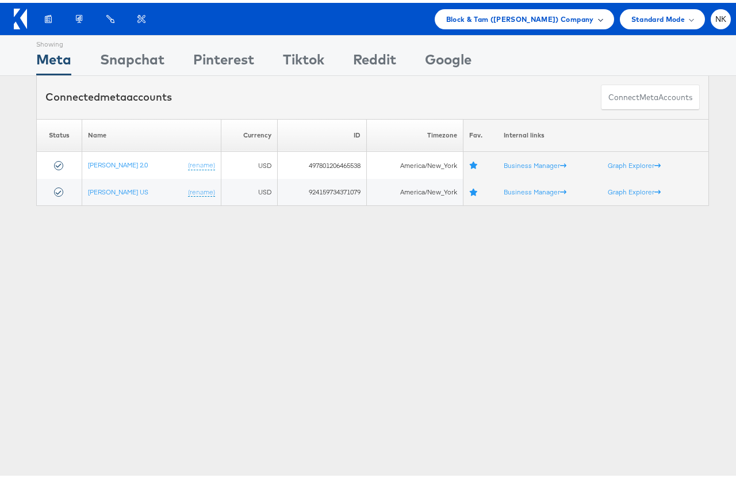
click at [497, 17] on span "Block & Tam (Veronica Beard) Company" at bounding box center [520, 16] width 148 height 12
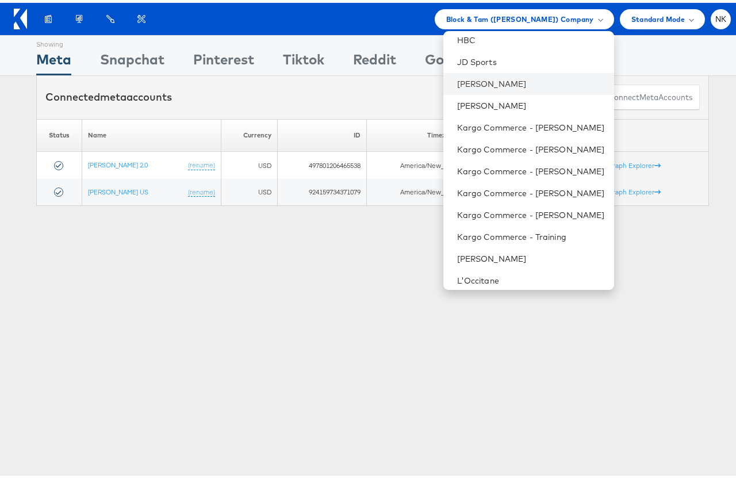
scroll to position [421, 0]
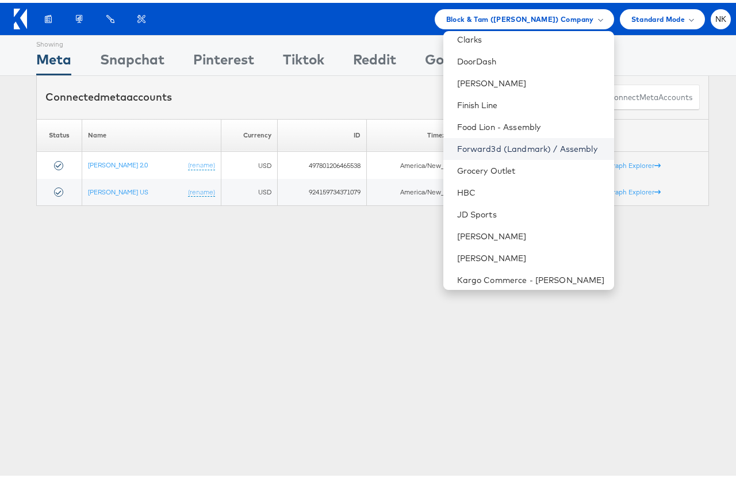
click at [472, 146] on link "Forward3d (Landmark) / Assembly" at bounding box center [531, 145] width 148 height 11
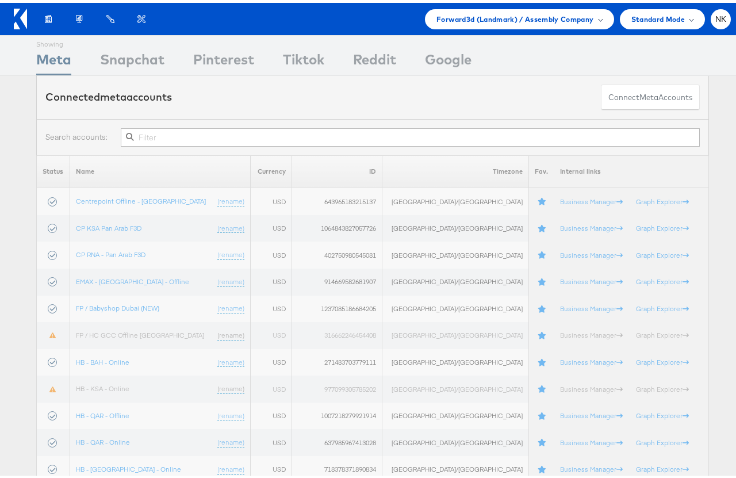
click at [166, 134] on input "text" at bounding box center [410, 134] width 578 height 18
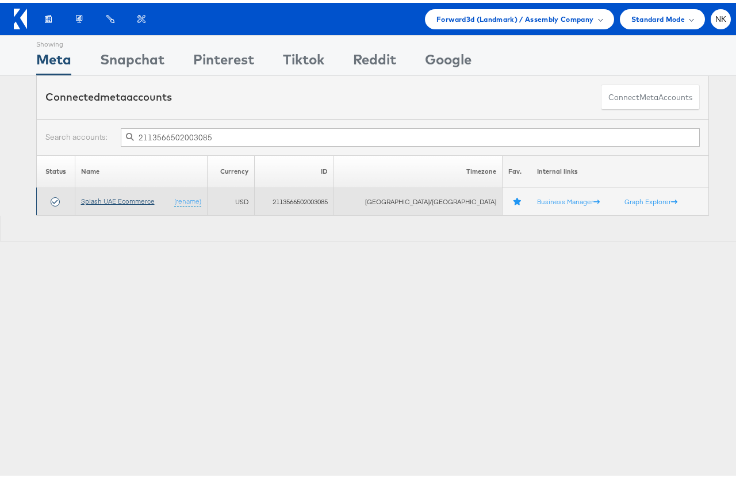
type input "2113566502003085"
click at [149, 196] on link "Splash UAE Ecommerce" at bounding box center [118, 198] width 74 height 9
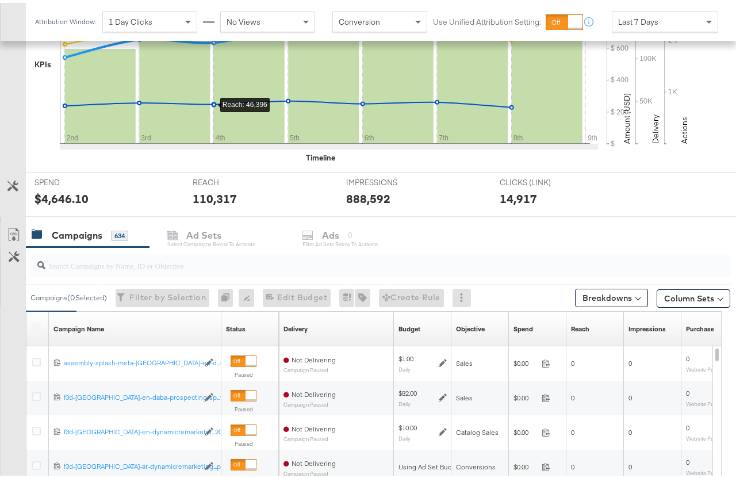
scroll to position [365, 0]
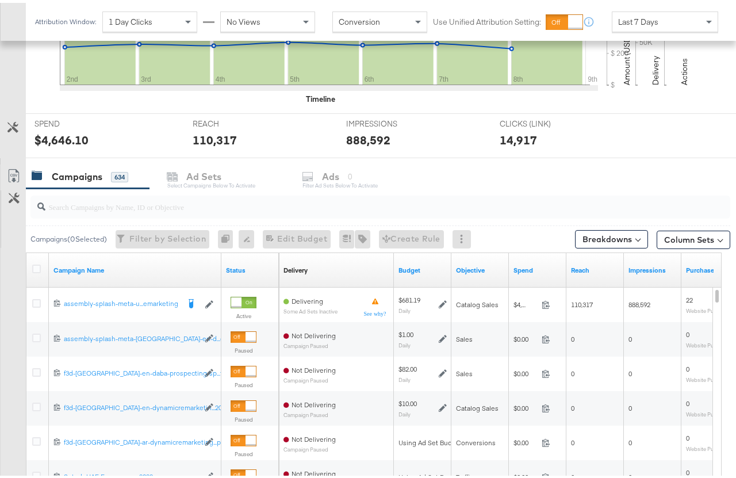
click at [76, 210] on input "search" at bounding box center [357, 199] width 624 height 22
paste input "23844343566290595"
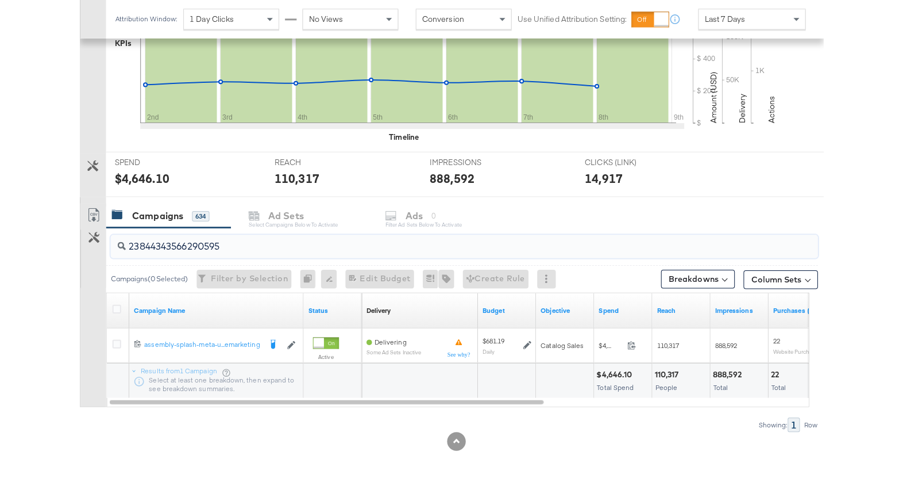
scroll to position [323, 0]
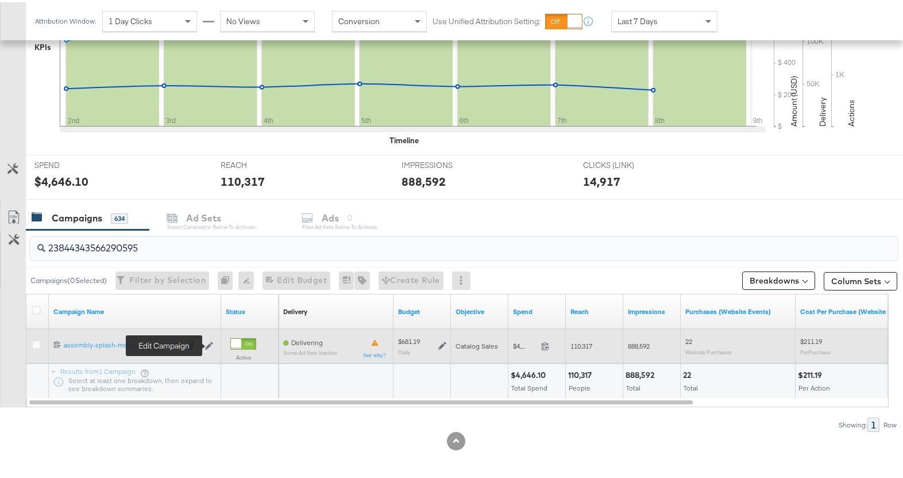
type input "23844343566290595"
click at [210, 344] on icon at bounding box center [209, 344] width 8 height 8
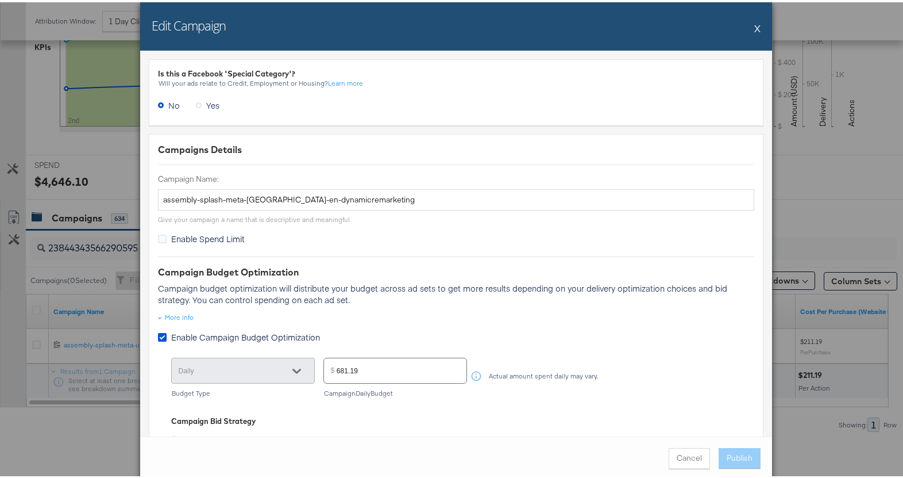
scroll to position [141, 0]
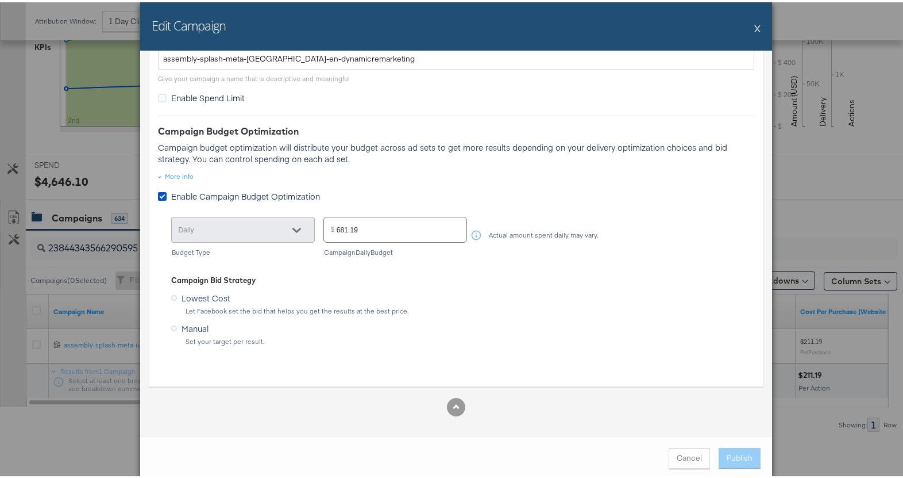
click at [744, 30] on button "X" at bounding box center [758, 25] width 6 height 23
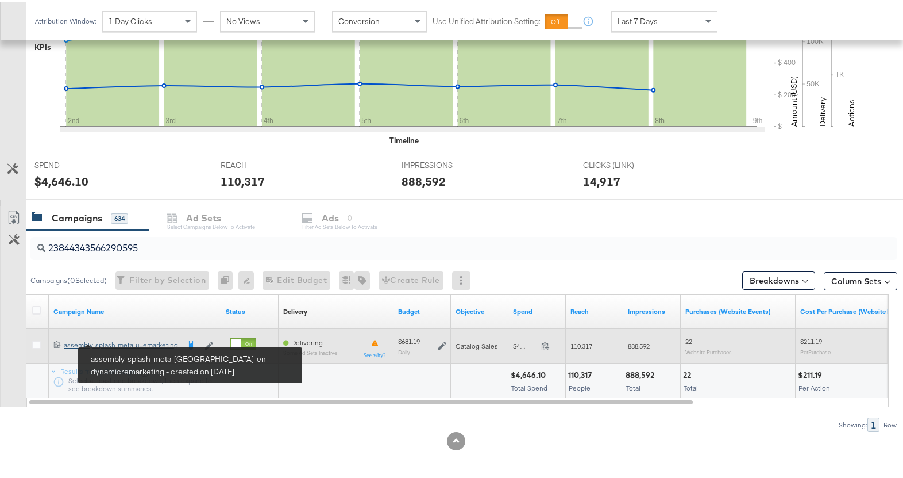
click at [124, 343] on div "assembly-splash-meta-uae-en-dynamicremarketing assembly-splash-meta-u...emarket…" at bounding box center [121, 342] width 115 height 9
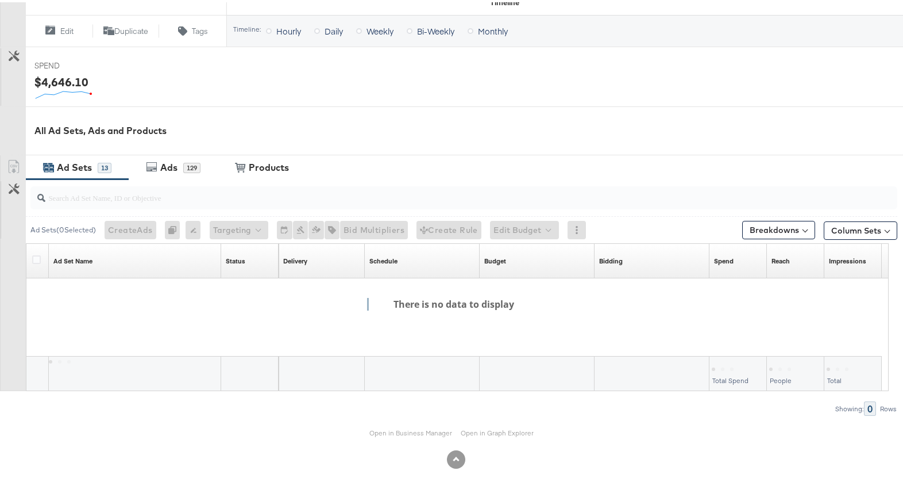
scroll to position [434, 0]
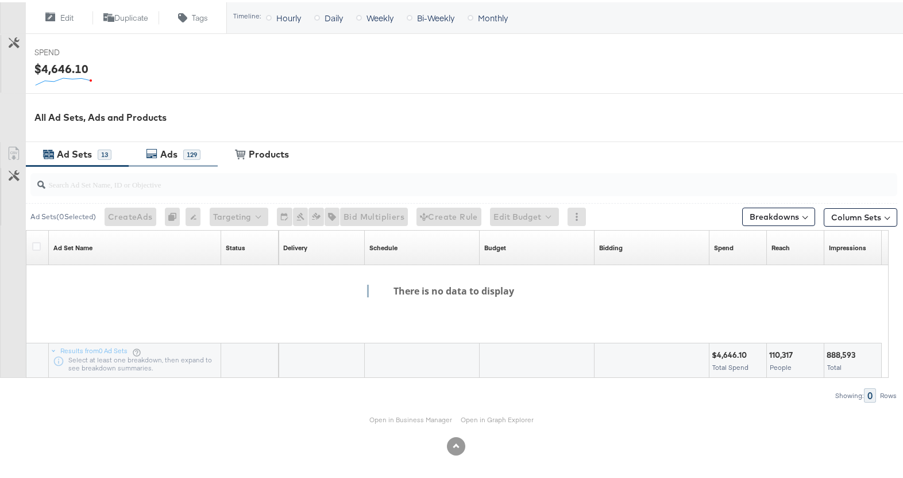
click at [167, 155] on div "Ads" at bounding box center [168, 151] width 17 height 13
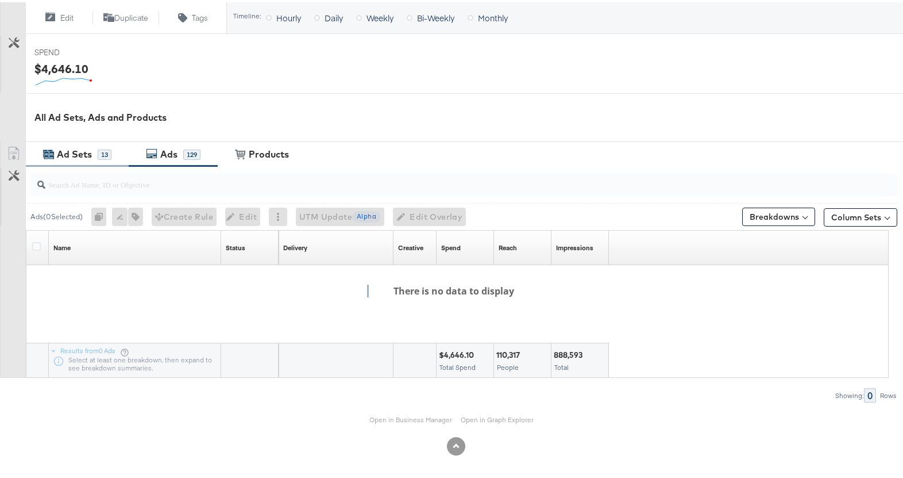
click at [108, 157] on div "Ad Sets 13" at bounding box center [82, 151] width 57 height 13
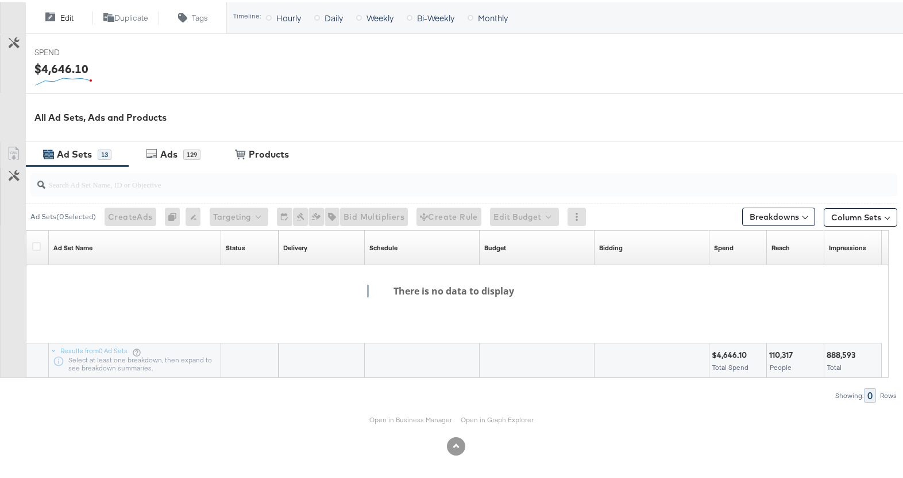
click at [67, 17] on span "Edit" at bounding box center [66, 15] width 13 height 11
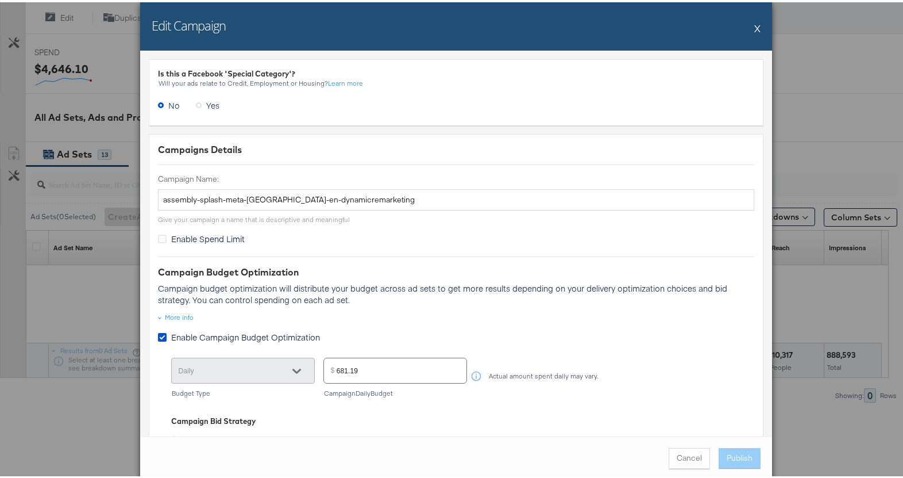
click at [744, 29] on div "Edit Campaign X" at bounding box center [456, 24] width 632 height 48
click at [744, 28] on div "Edit Campaign X" at bounding box center [456, 24] width 632 height 48
click at [744, 27] on button "X" at bounding box center [758, 25] width 6 height 23
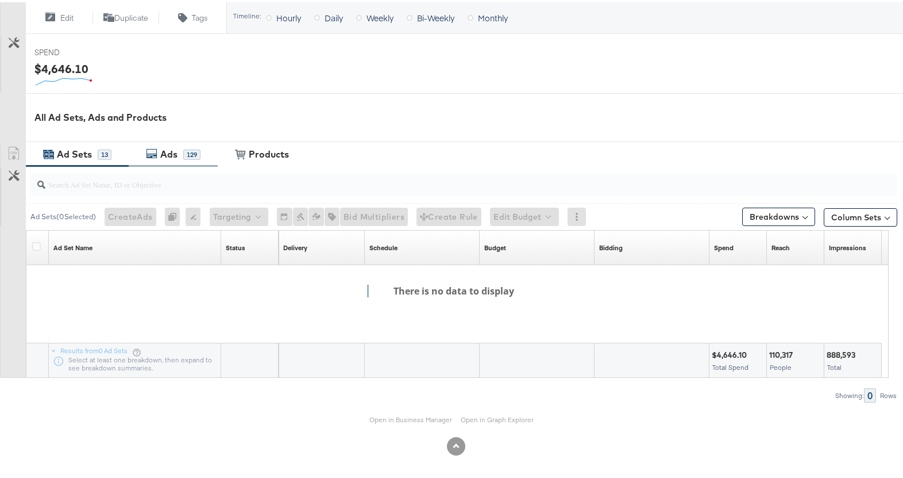
click at [152, 156] on icon at bounding box center [151, 150] width 11 height 11
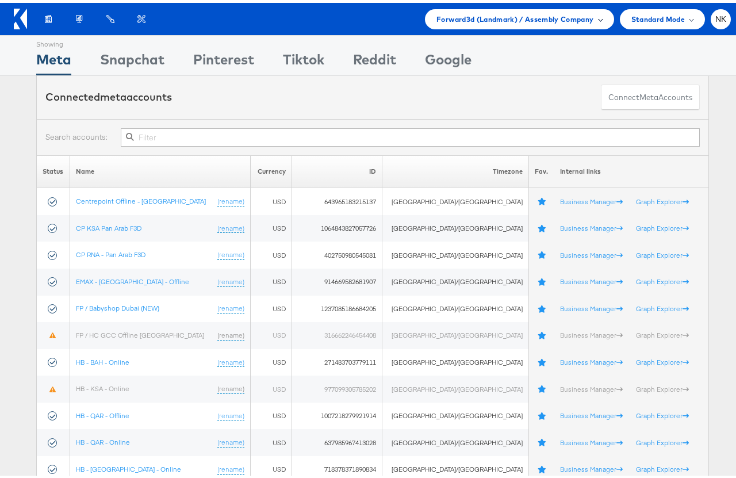
click at [496, 21] on span "Forward3d (Landmark) / Assembly Company" at bounding box center [514, 16] width 157 height 12
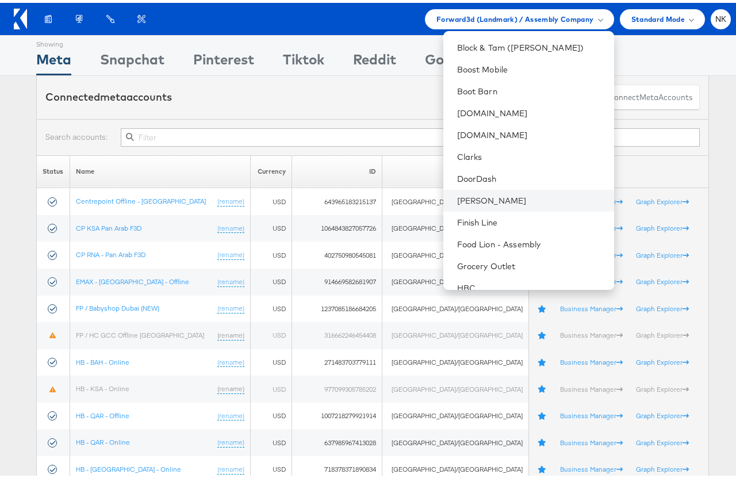
scroll to position [311, 0]
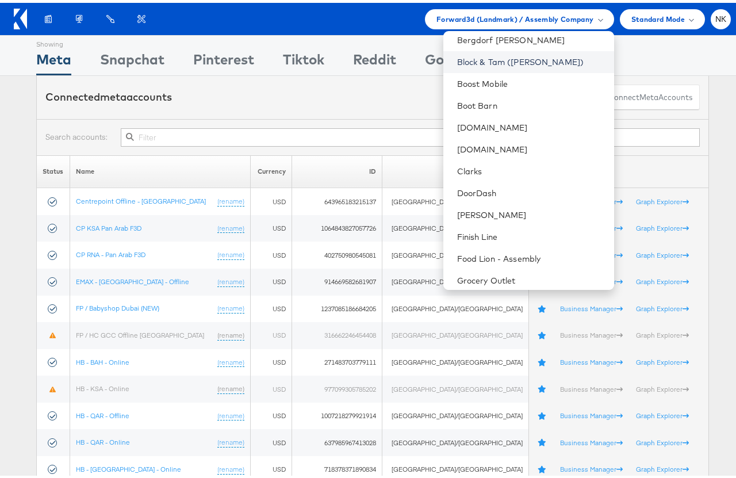
click at [497, 60] on link "Block & Tam ([PERSON_NAME])" at bounding box center [531, 58] width 148 height 11
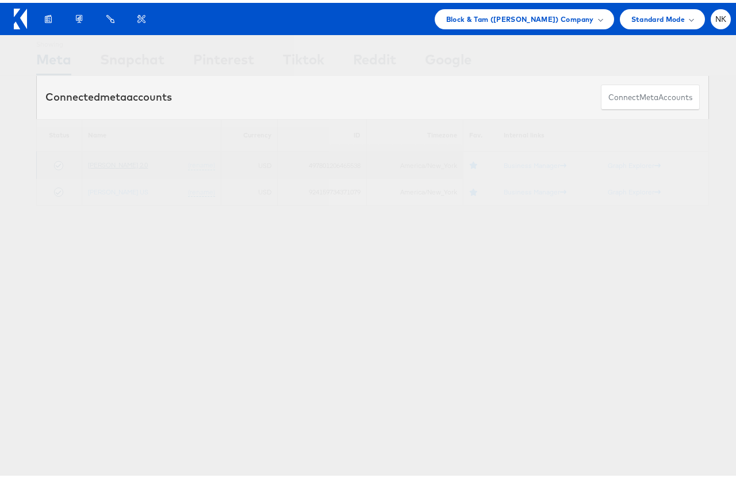
click at [130, 162] on link "Veronica Beard 2.0" at bounding box center [118, 161] width 60 height 9
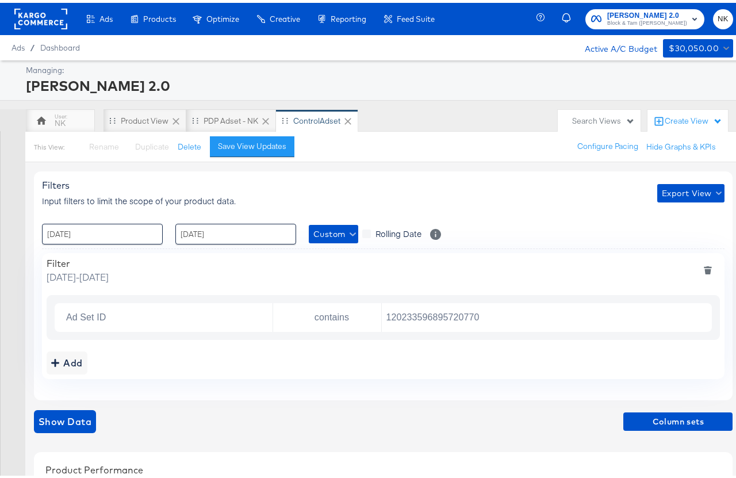
click at [60, 16] on rect at bounding box center [40, 16] width 53 height 21
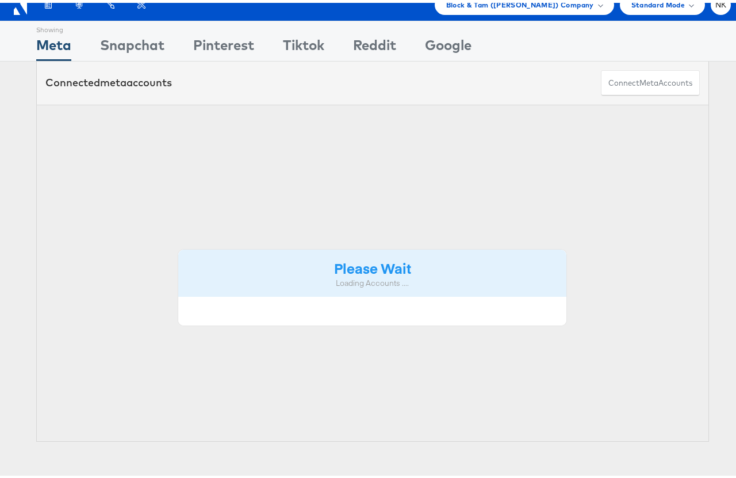
scroll to position [26, 0]
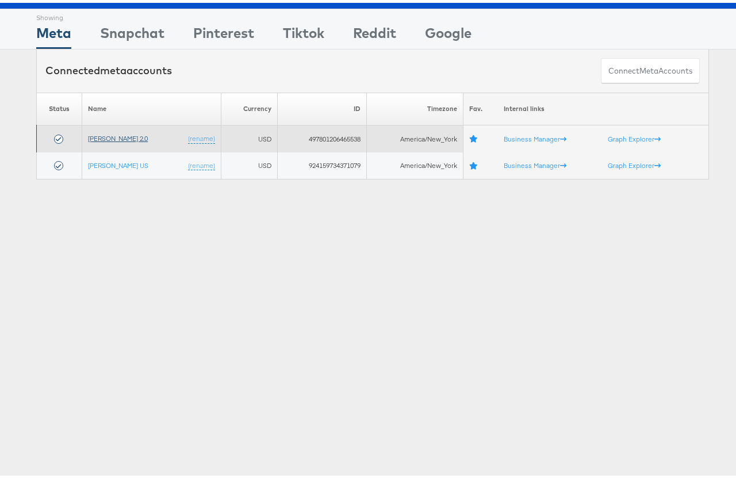
click at [132, 136] on link "[PERSON_NAME] 2.0" at bounding box center [118, 135] width 60 height 9
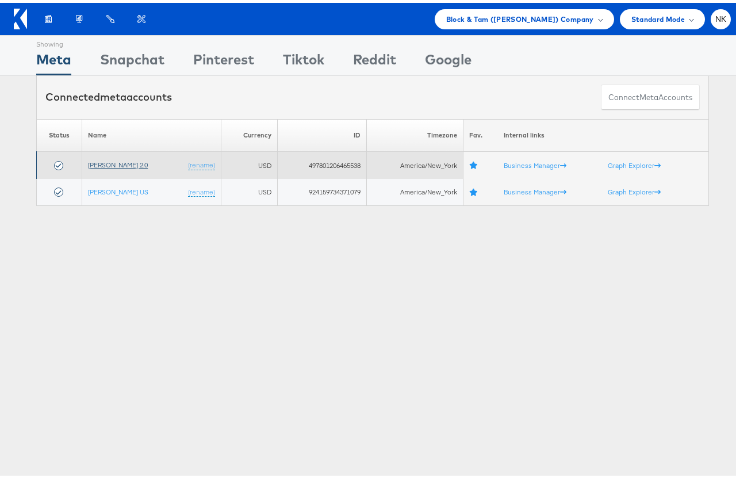
click at [133, 160] on link "[PERSON_NAME] 2.0" at bounding box center [118, 161] width 60 height 9
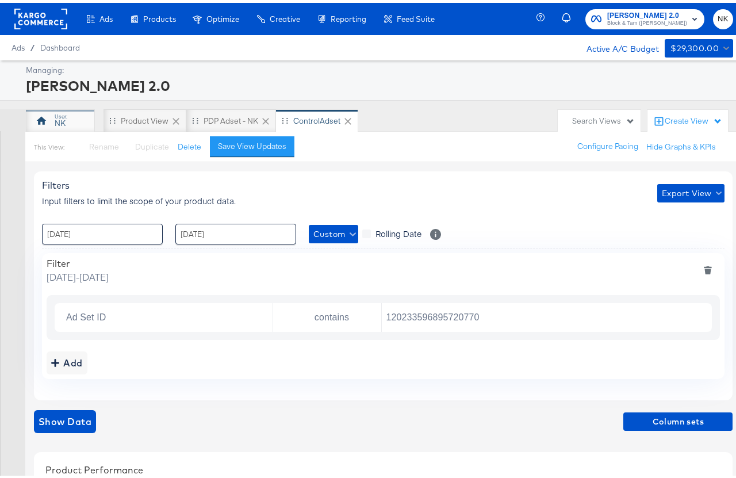
click at [82, 124] on div "NK" at bounding box center [60, 117] width 69 height 23
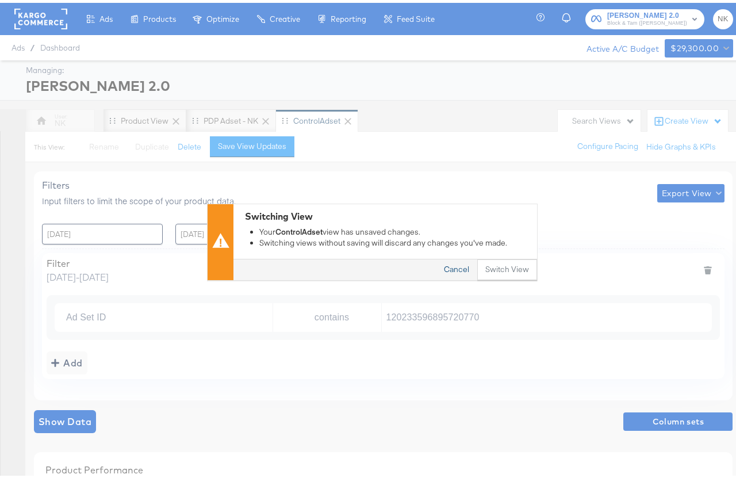
click at [464, 266] on button "Cancel" at bounding box center [456, 266] width 41 height 21
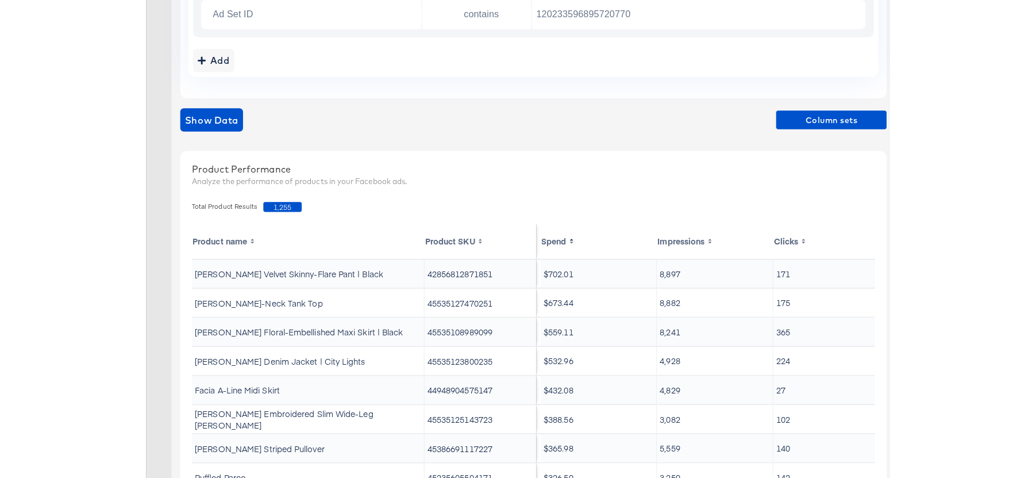
scroll to position [404, 0]
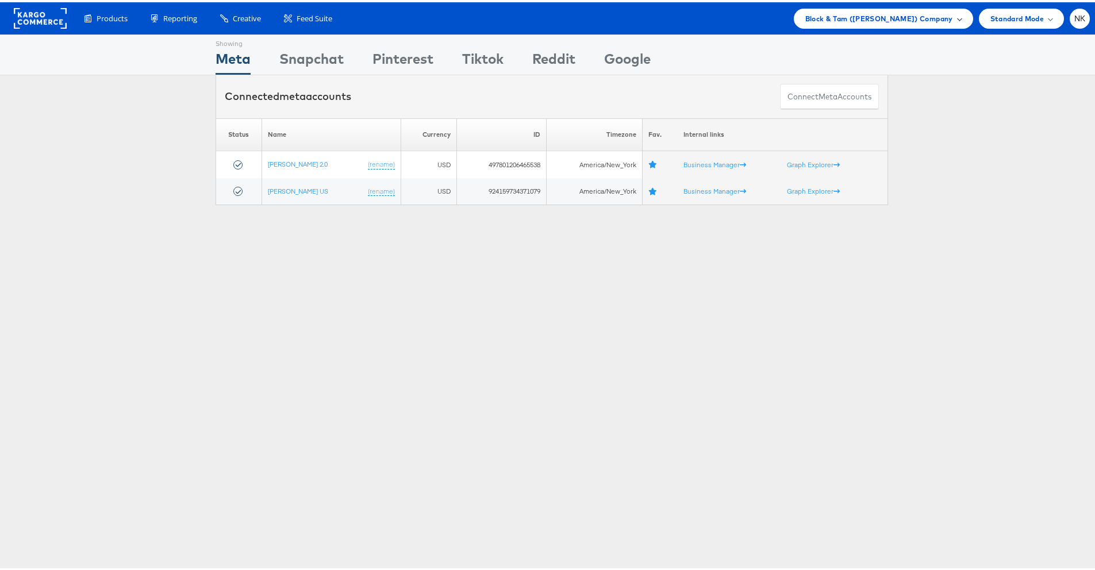
click at [937, 17] on span "Block & Tam (Veronica Beard) Company" at bounding box center [879, 16] width 148 height 12
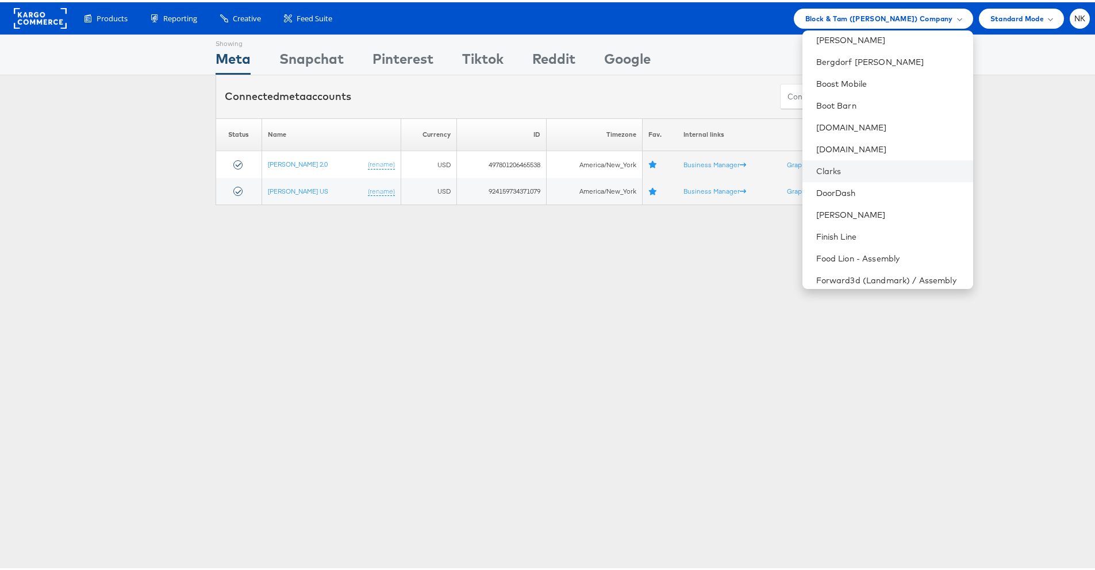
scroll to position [333, 0]
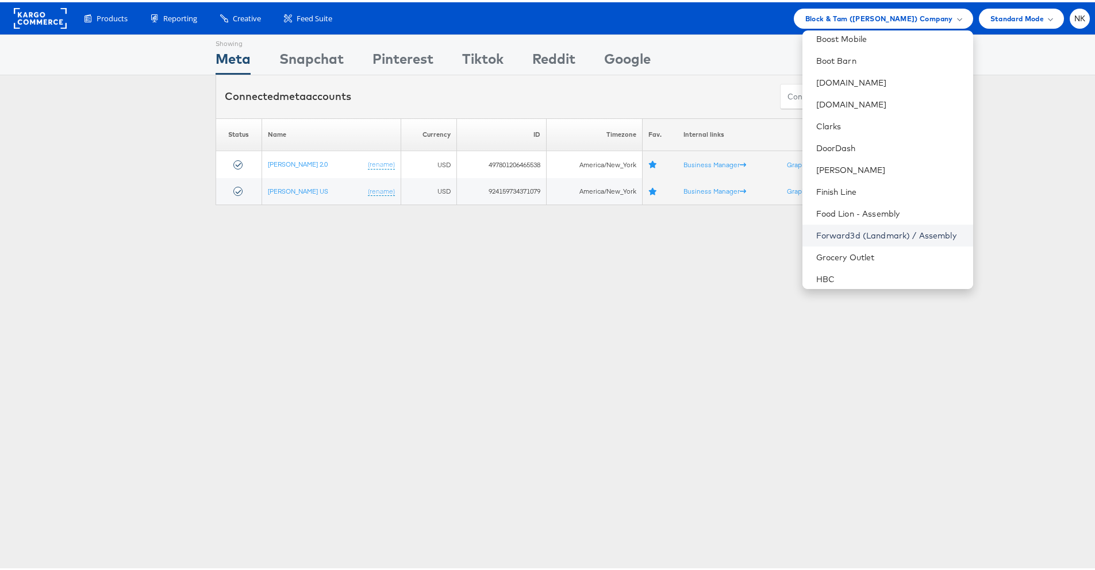
click at [860, 234] on link "Forward3d (Landmark) / Assembly" at bounding box center [890, 233] width 148 height 11
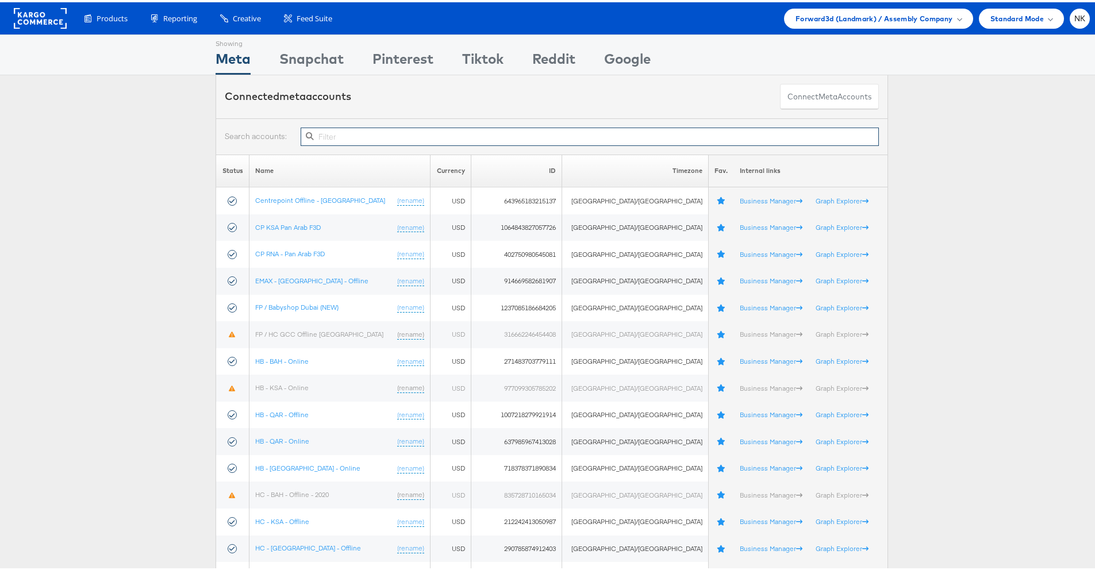
click at [318, 136] on input "text" at bounding box center [590, 134] width 578 height 18
paste input "120207095353650596"
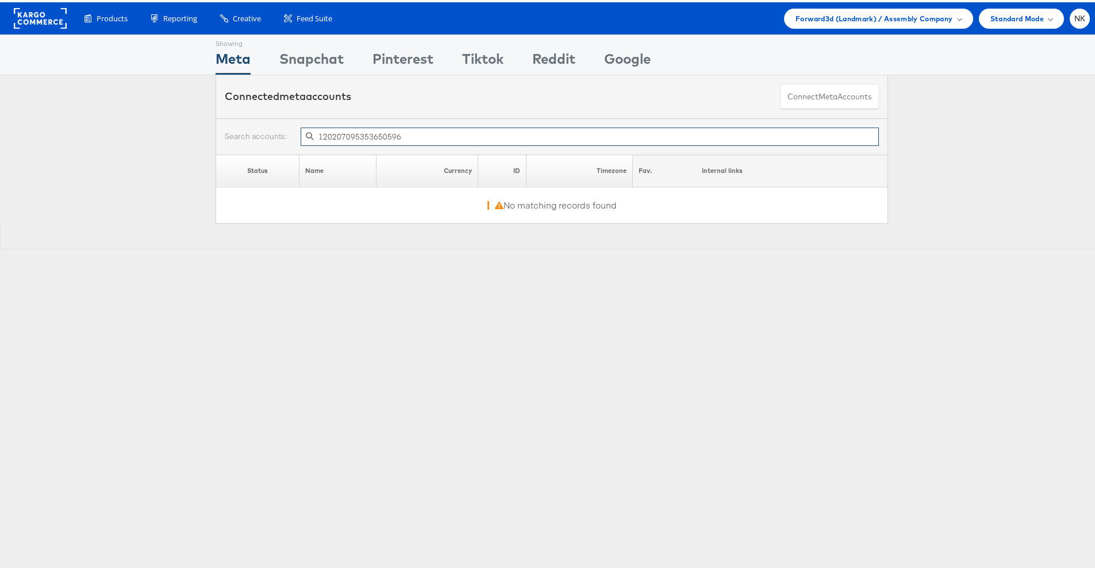
drag, startPoint x: 335, startPoint y: 141, endPoint x: 245, endPoint y: 134, distance: 90.5
click at [245, 135] on div "120207095353650596" at bounding box center [552, 134] width 654 height 18
paste input "2113566502003085"
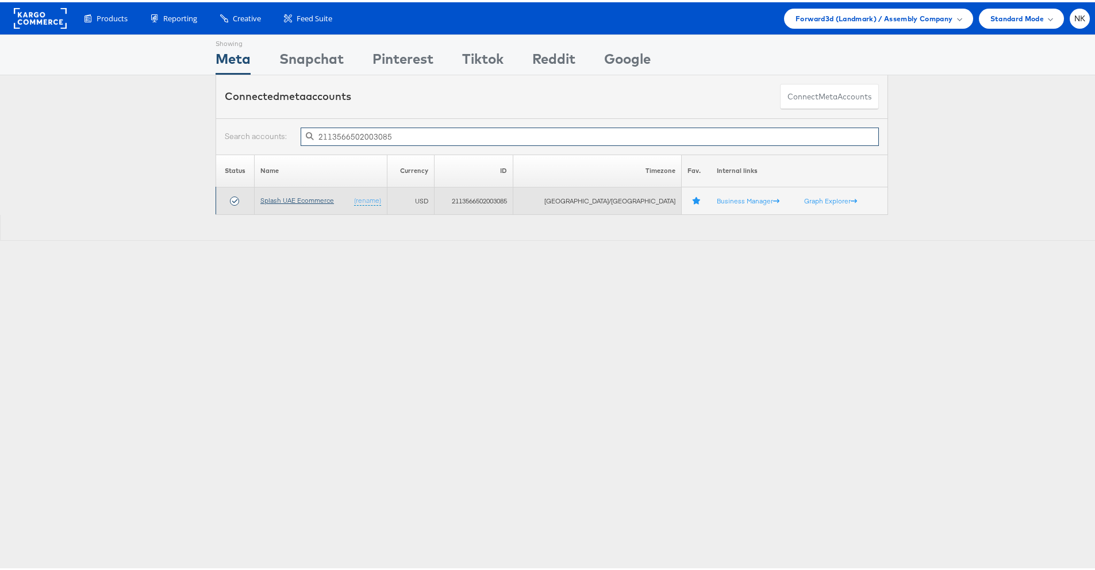
type input "2113566502003085"
click at [324, 199] on link "Splash UAE Ecommerce" at bounding box center [297, 198] width 74 height 9
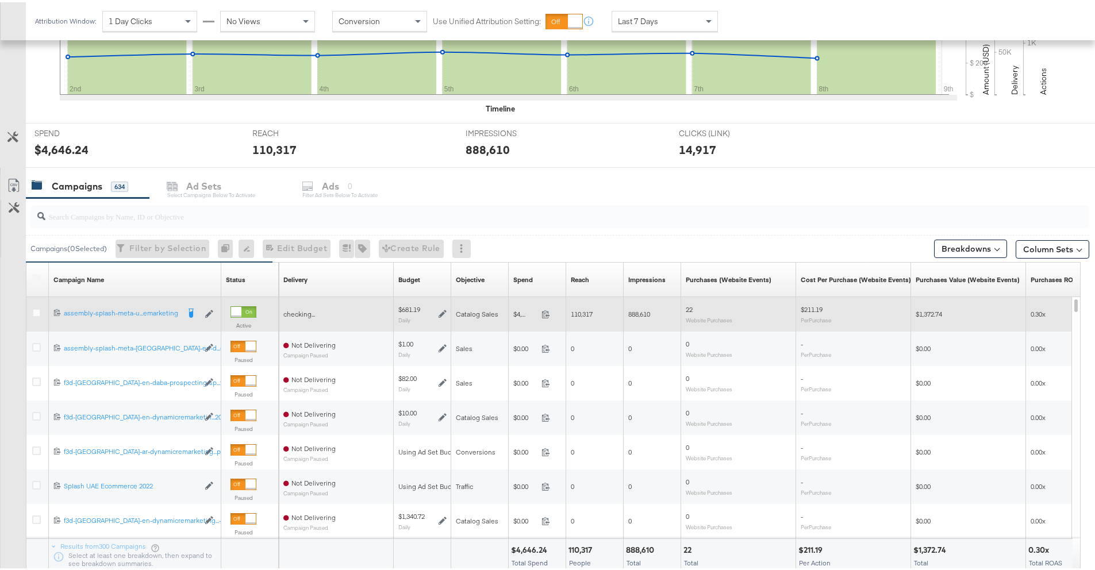
scroll to position [414, 0]
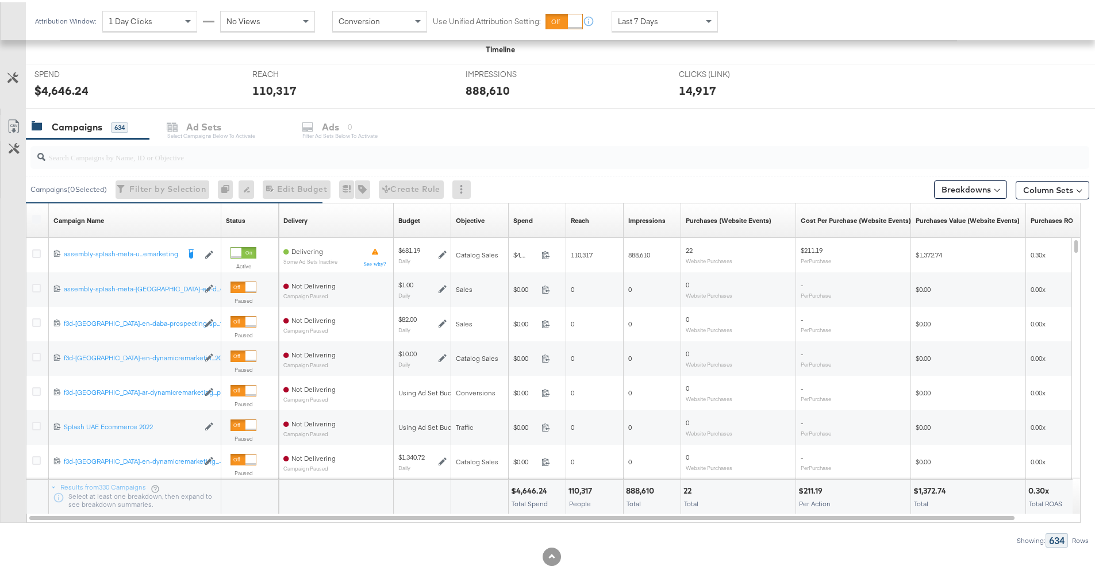
click at [222, 162] on div at bounding box center [559, 155] width 1059 height 23
paste input "23844343566290595"
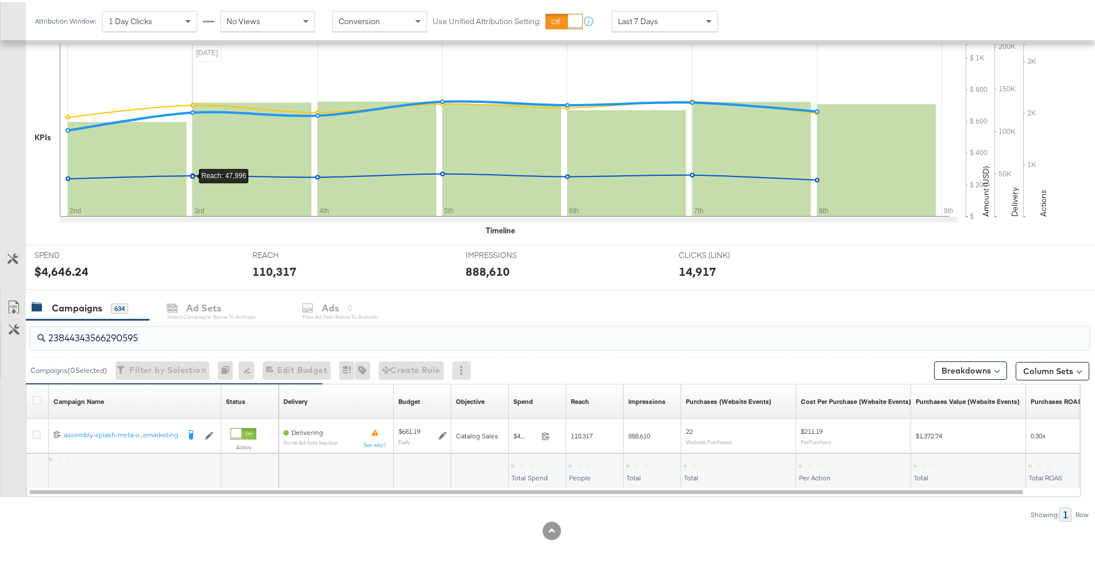
scroll to position [233, 0]
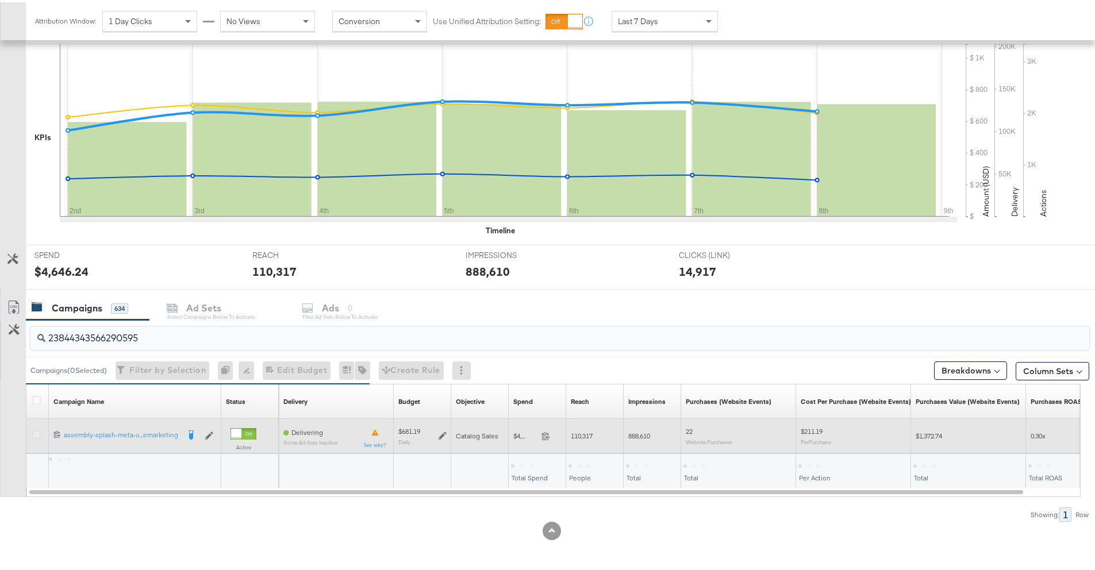
type input "23844343566290595"
click at [34, 430] on icon at bounding box center [36, 432] width 9 height 9
click at [0, 0] on input "checkbox" at bounding box center [0, 0] width 0 height 0
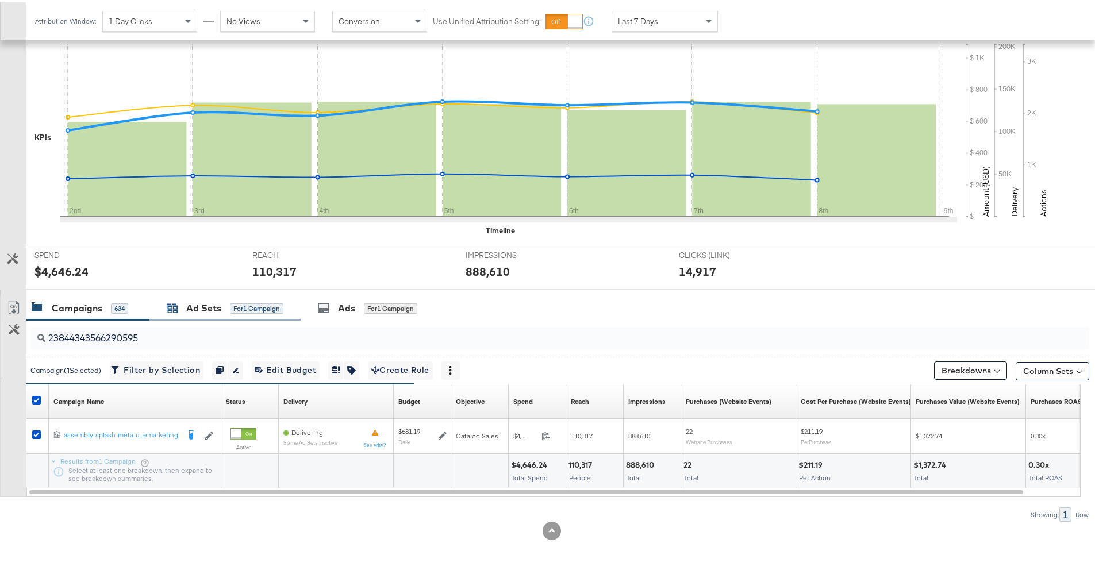
click at [197, 308] on div "Ad Sets" at bounding box center [203, 305] width 35 height 13
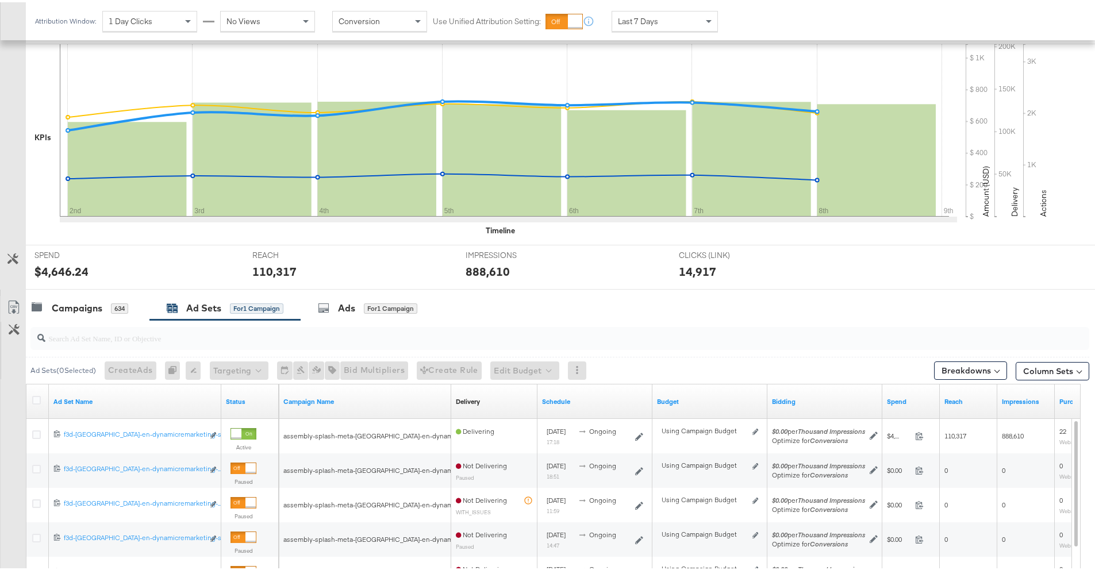
click at [164, 341] on input "search" at bounding box center [518, 331] width 946 height 22
paste input "23845281124780595"
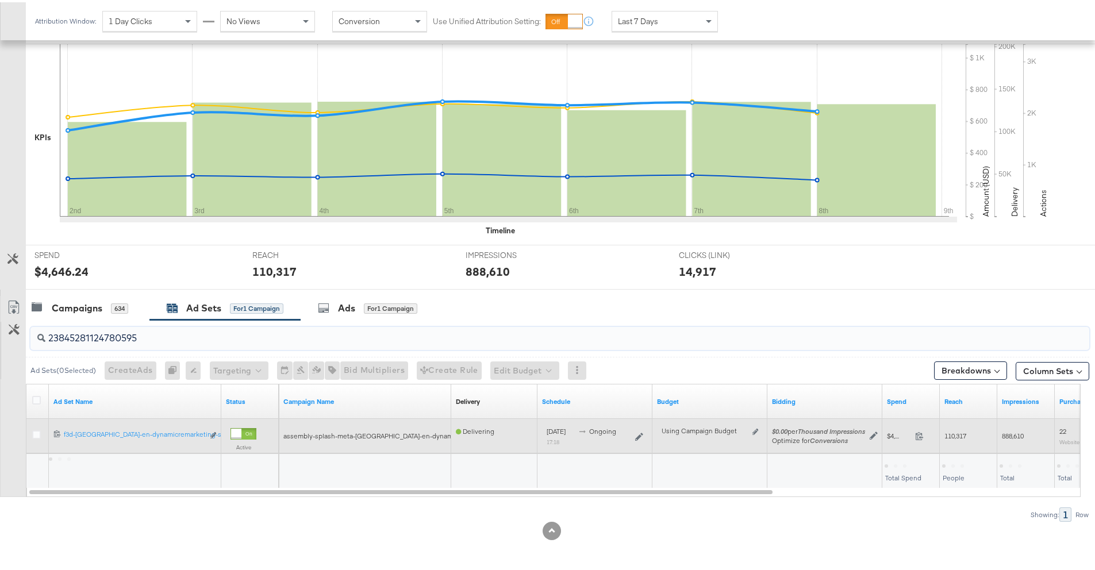
type input "23845281124780595"
click at [36, 437] on div at bounding box center [38, 433] width 12 height 11
click at [36, 432] on icon at bounding box center [36, 432] width 9 height 9
click at [0, 0] on input "checkbox" at bounding box center [0, 0] width 0 height 0
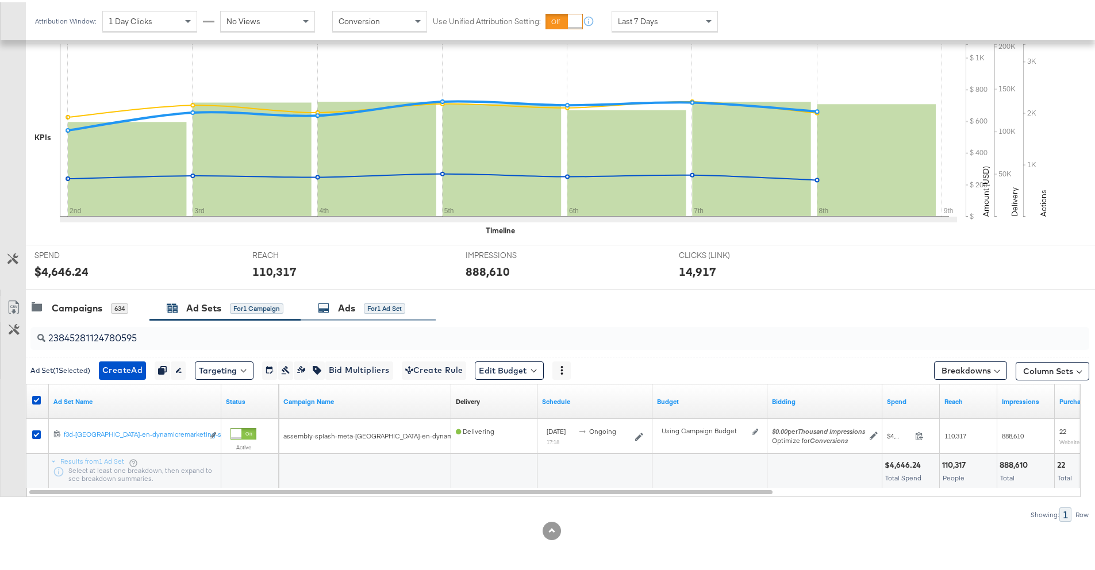
click at [367, 313] on div "Ads for 1 Ad Set" at bounding box center [368, 306] width 135 height 25
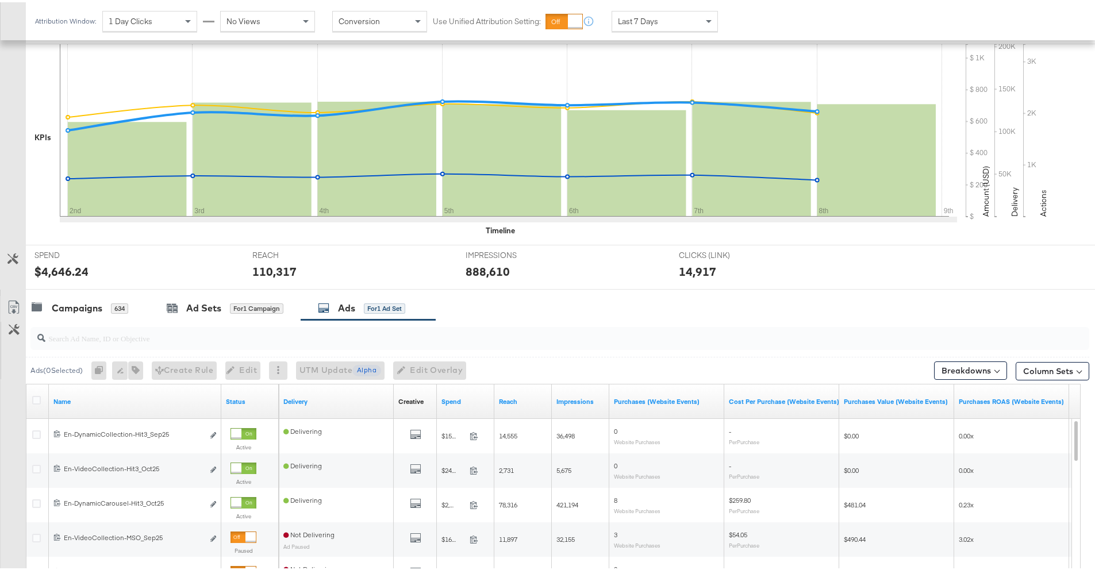
click at [111, 345] on div at bounding box center [559, 336] width 1059 height 23
paste input "120207095353650596"
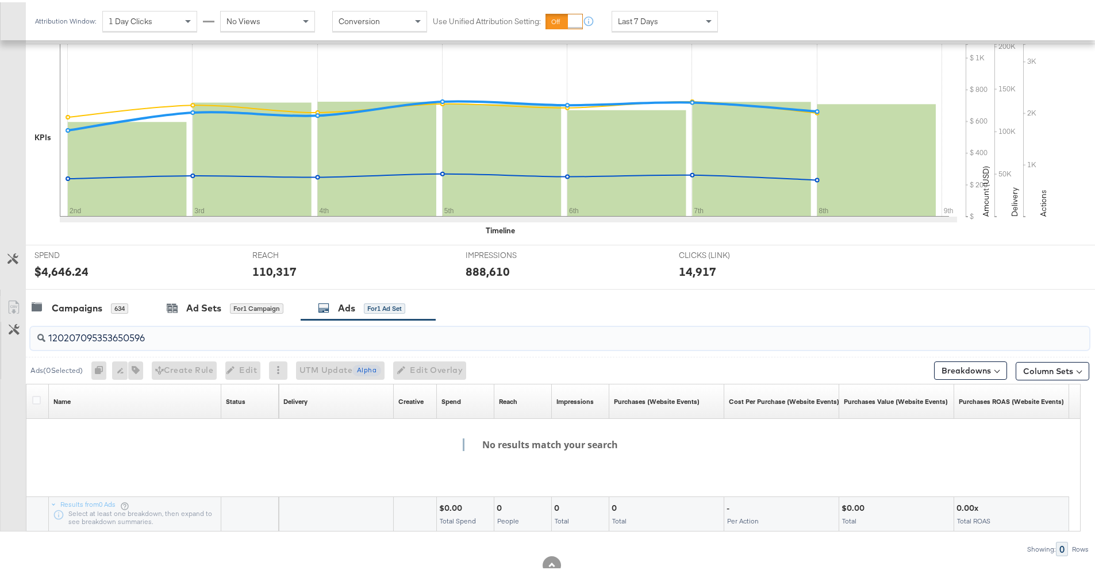
click at [187, 338] on input "120207095353650596" at bounding box center [518, 331] width 946 height 22
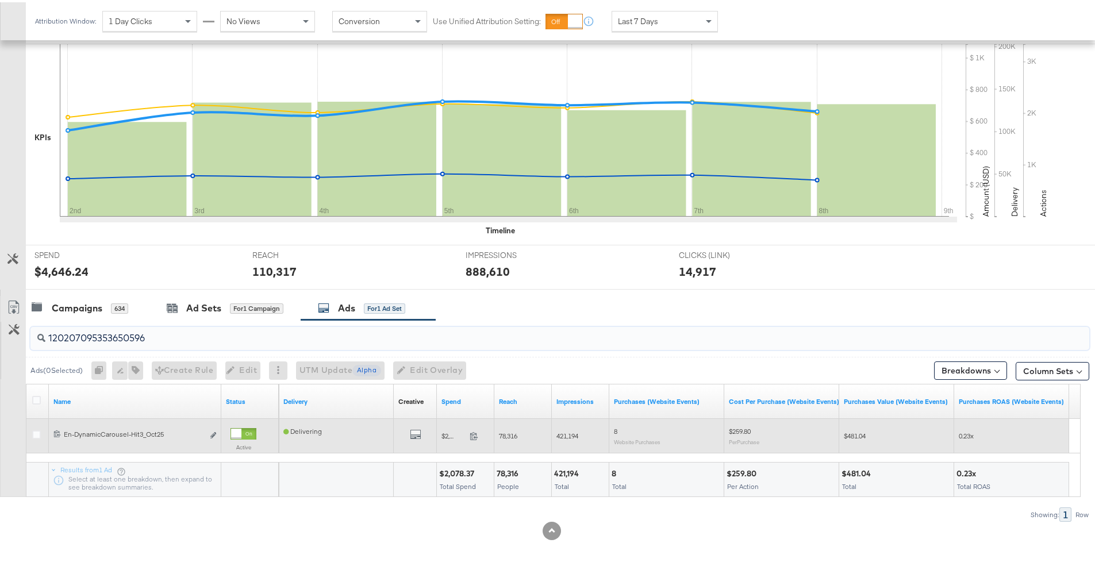
type input "120207095353650596"
click at [28, 434] on div at bounding box center [38, 434] width 21 height 21
click at [35, 433] on icon at bounding box center [36, 432] width 9 height 9
click at [0, 0] on input "checkbox" at bounding box center [0, 0] width 0 height 0
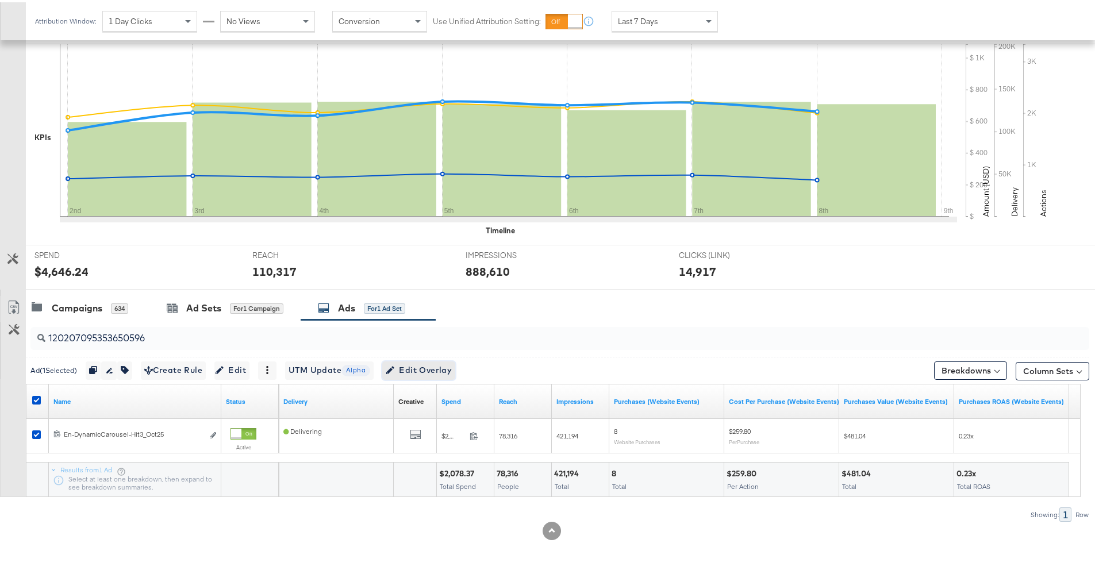
click at [454, 377] on button "Edit Overlay Edit overlays for 1 ad" at bounding box center [418, 368] width 73 height 18
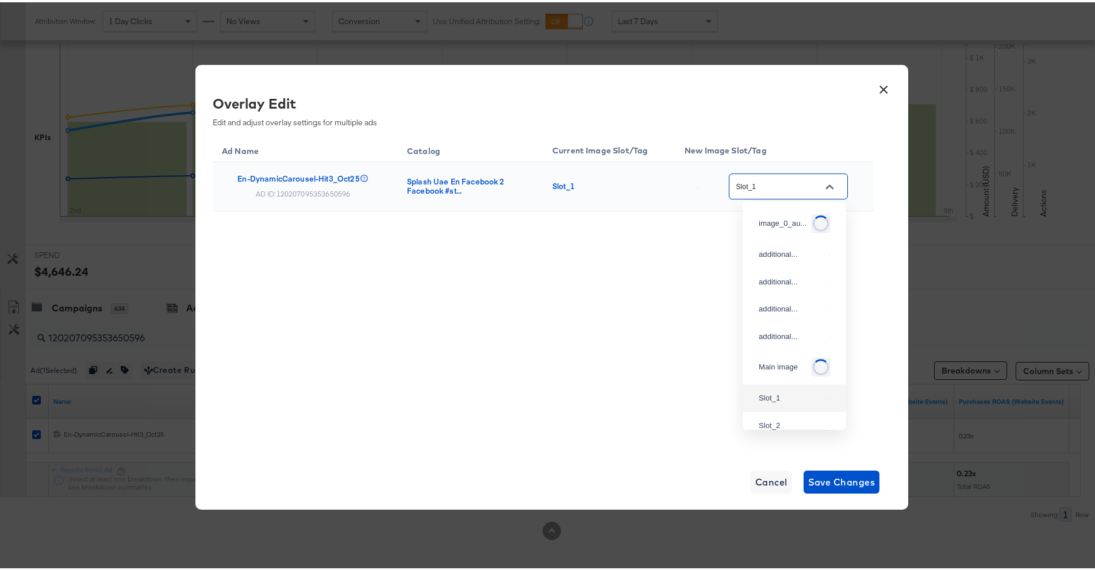
click at [788, 190] on input "Slot_1" at bounding box center [779, 184] width 91 height 13
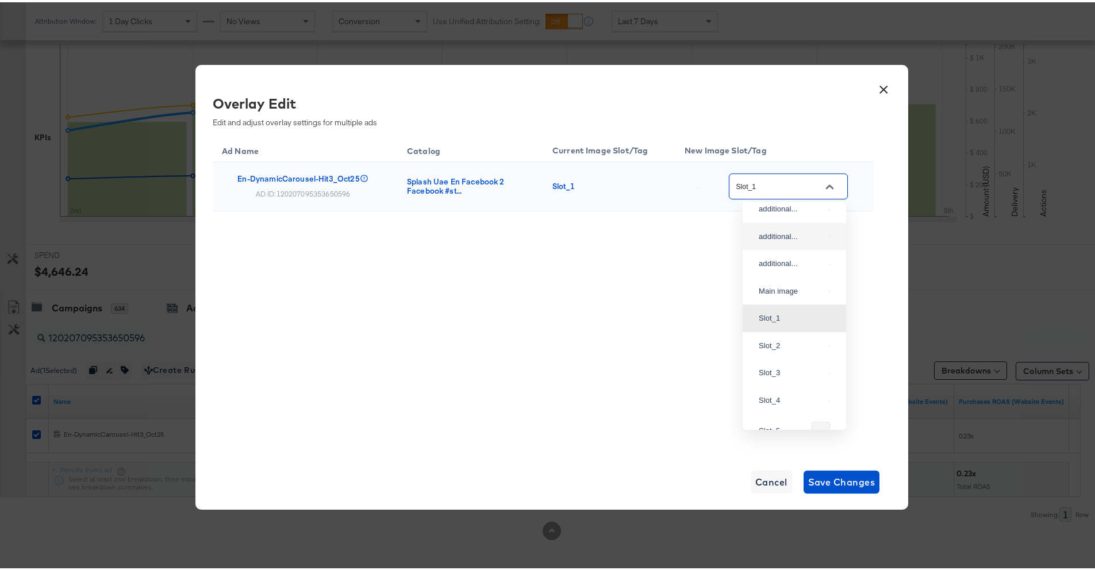
scroll to position [67, 0]
click at [801, 352] on div "Slot_2" at bounding box center [794, 342] width 85 height 21
type input "Slot_2"
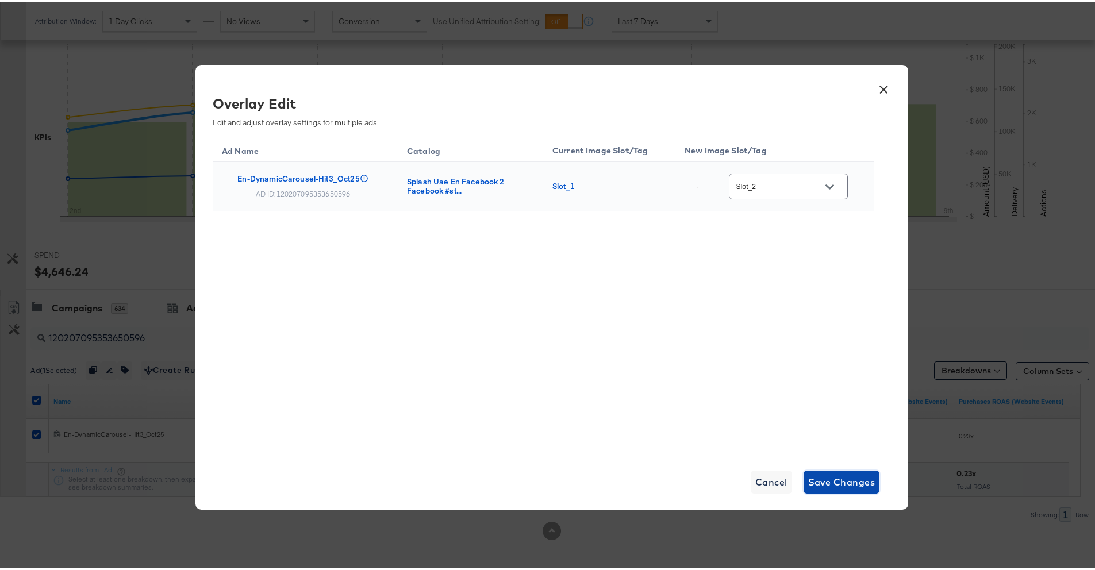
click at [833, 478] on span "Save Changes" at bounding box center [841, 480] width 67 height 16
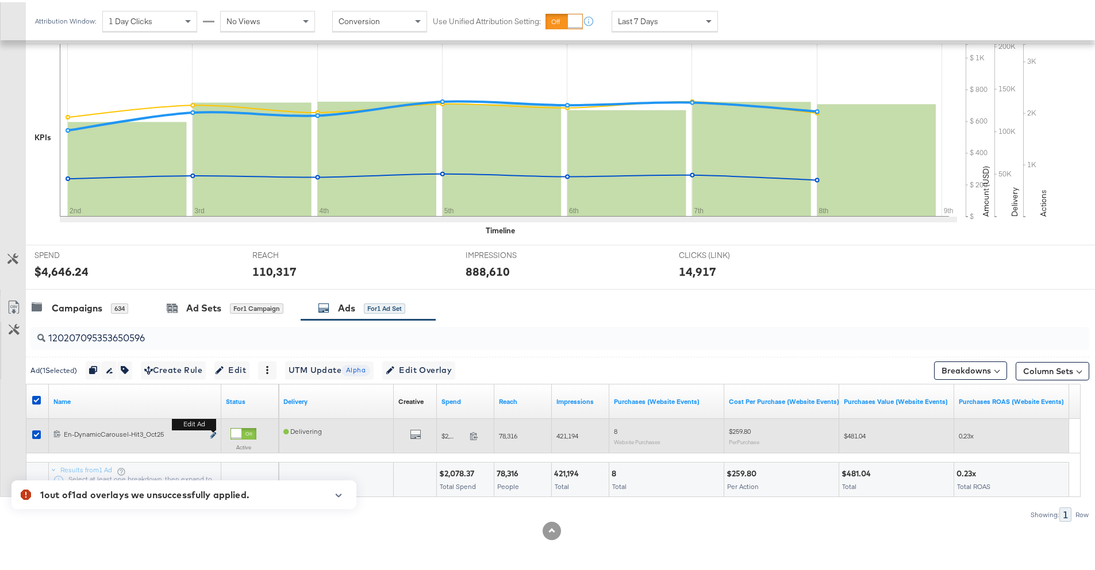
click at [210, 432] on icon "link" at bounding box center [213, 433] width 6 height 6
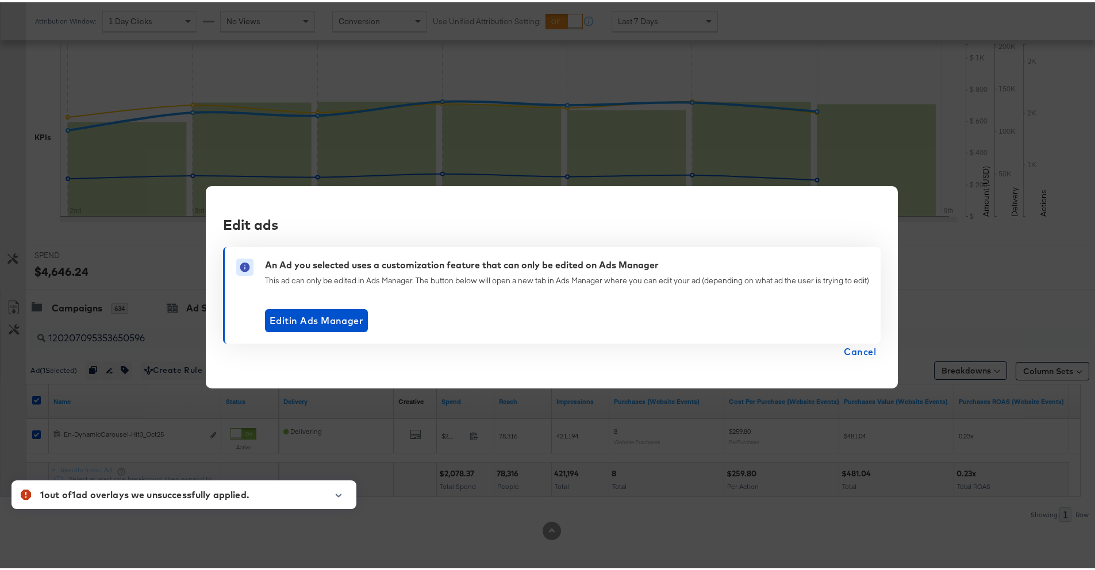
click at [863, 350] on span "Cancel" at bounding box center [860, 349] width 32 height 16
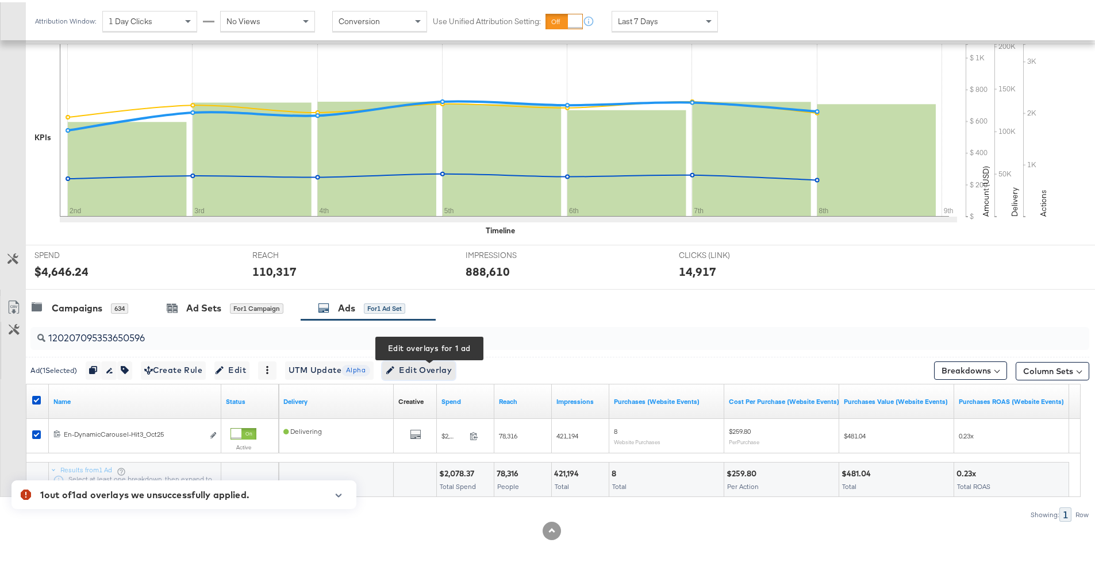
click at [445, 363] on span "Edit Overlay Edit overlays for 1 ad" at bounding box center [419, 368] width 66 height 14
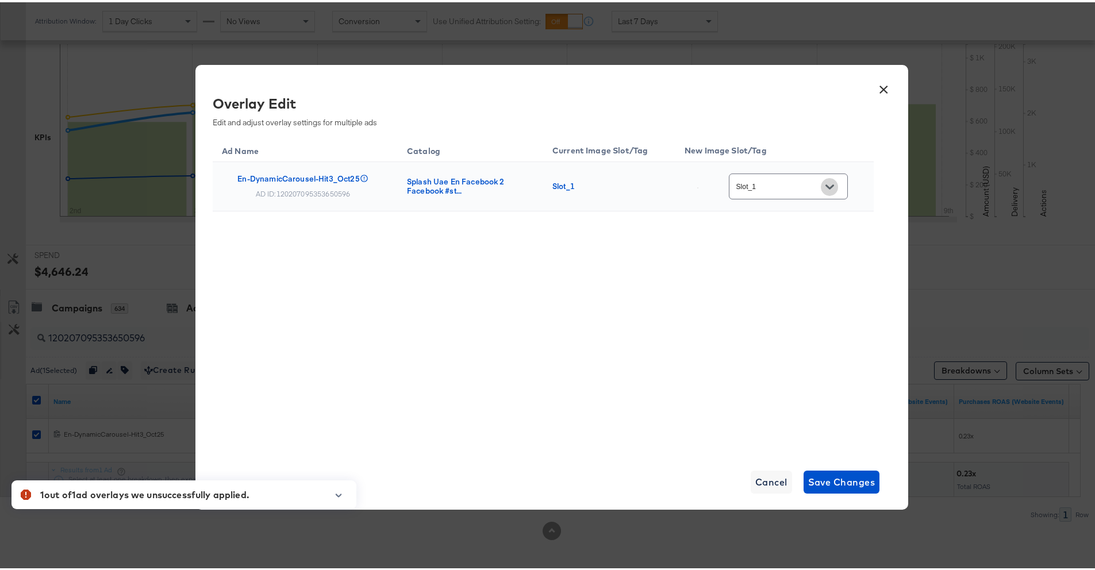
click at [826, 182] on icon "Open" at bounding box center [829, 184] width 8 height 8
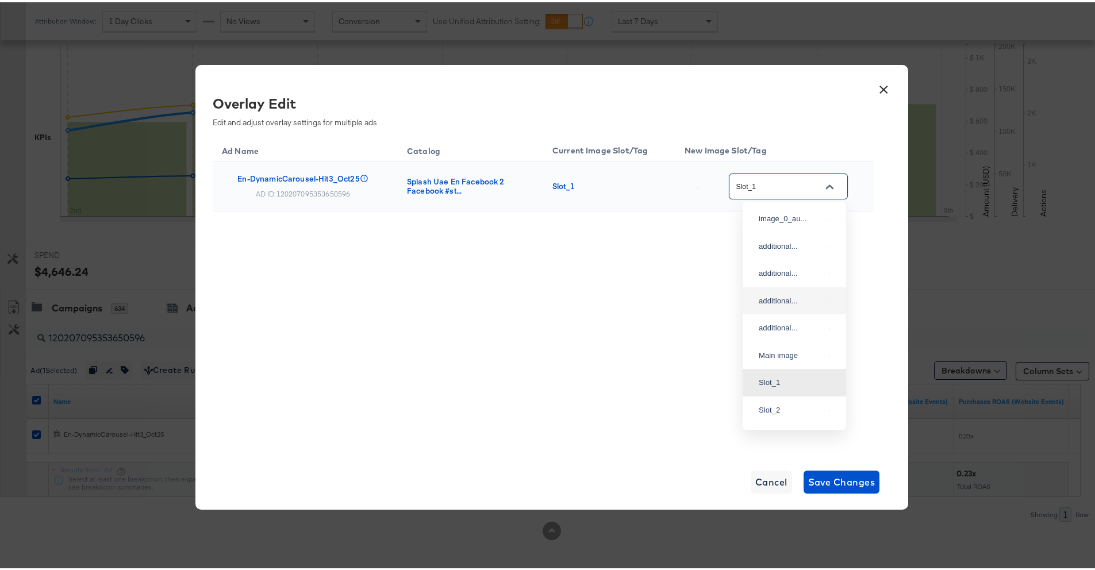
scroll to position [0, 0]
click at [780, 283] on div "additional..." at bounding box center [794, 272] width 85 height 21
type input "additional_overlay_2"
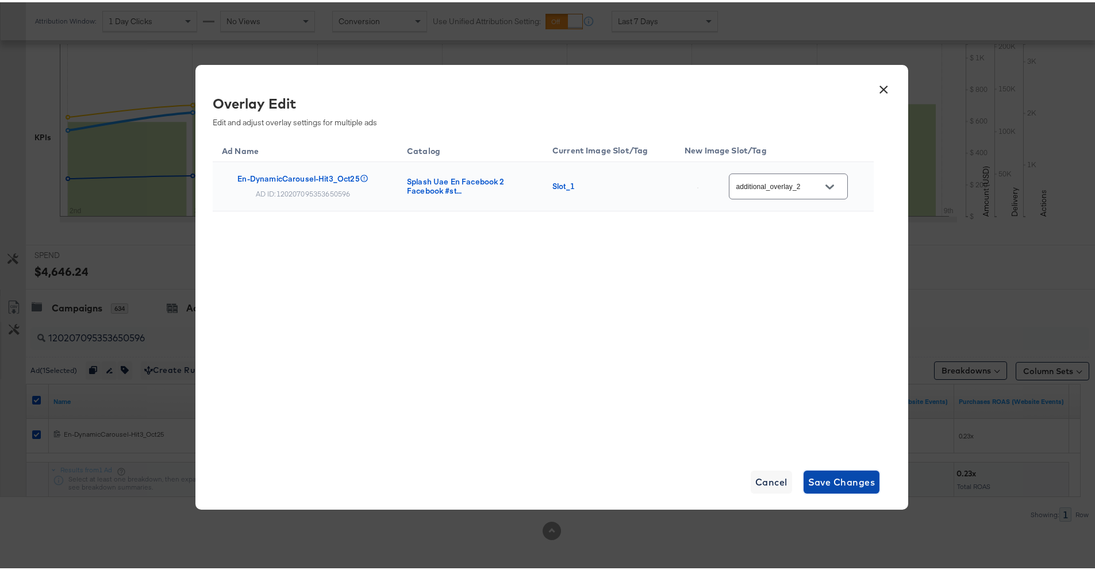
click at [840, 484] on span "Save Changes" at bounding box center [841, 480] width 67 height 16
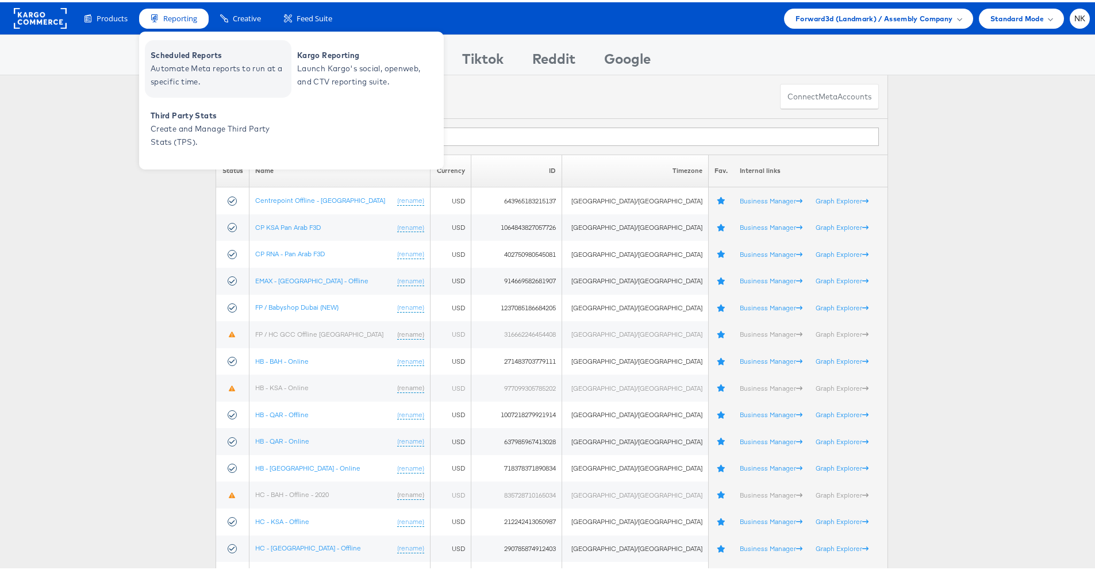
click at [199, 81] on span "Automate Meta reports to run at a specific time." at bounding box center [220, 73] width 138 height 26
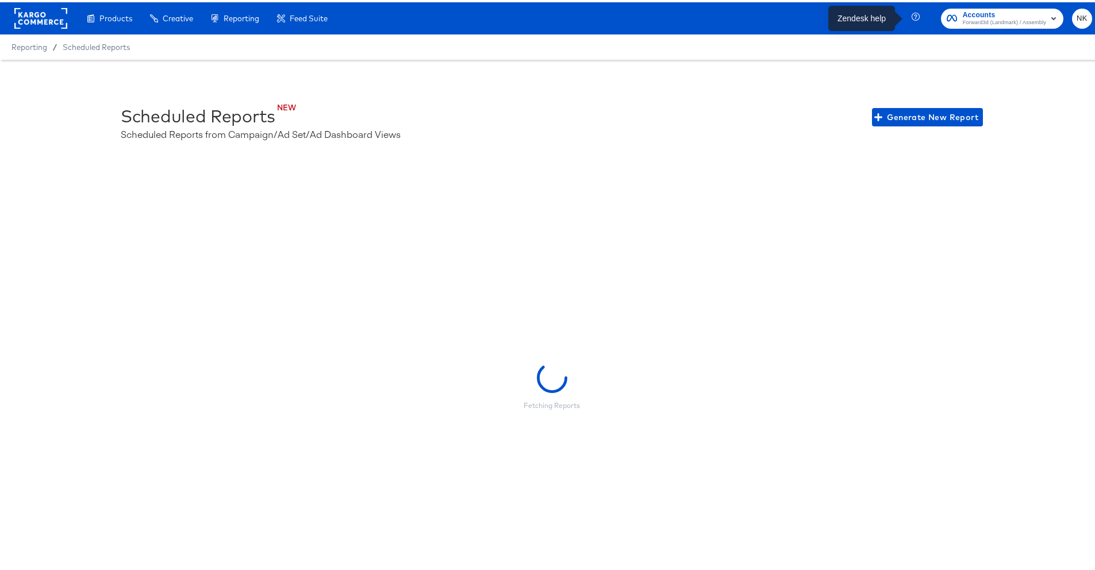
click at [911, 17] on icon "button" at bounding box center [915, 14] width 8 height 8
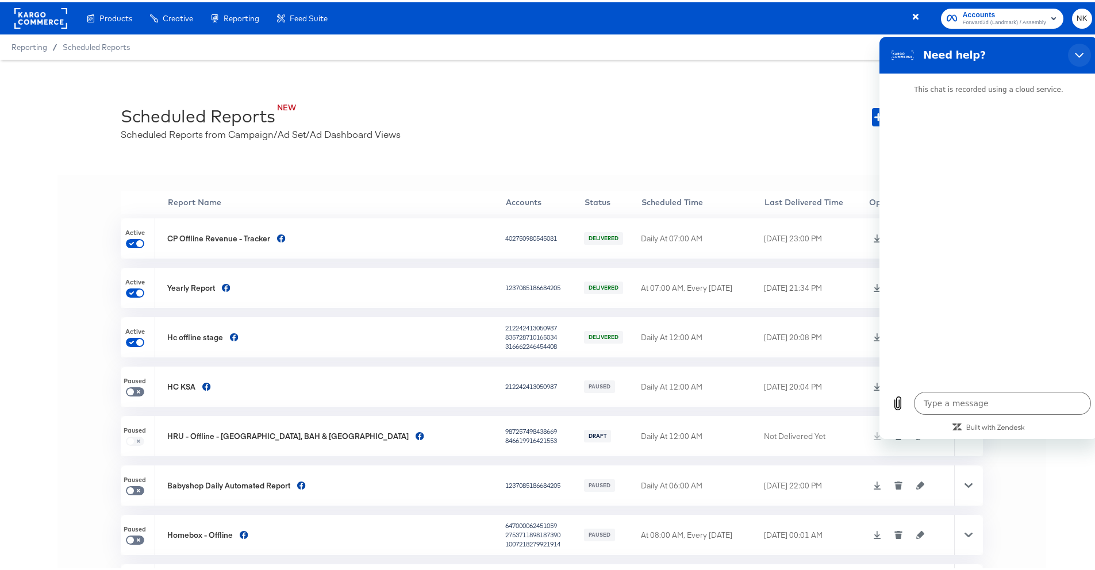
click at [1078, 50] on icon "Close" at bounding box center [1079, 54] width 9 height 9
type textarea "x"
